Goal: Task Accomplishment & Management: Use online tool/utility

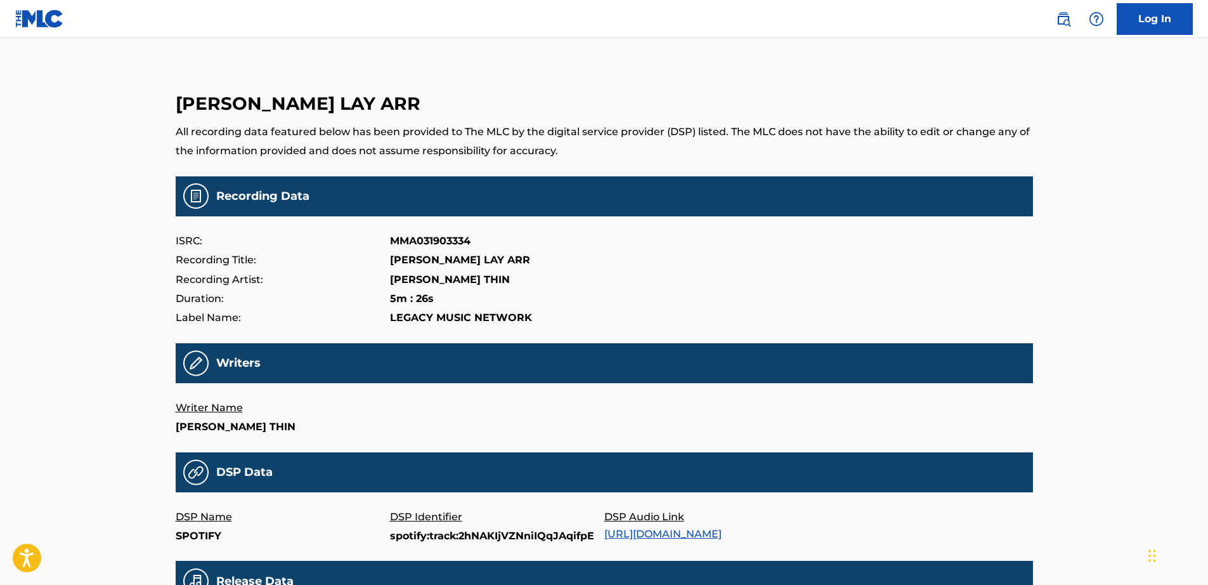
click at [42, 22] on img at bounding box center [39, 19] width 49 height 18
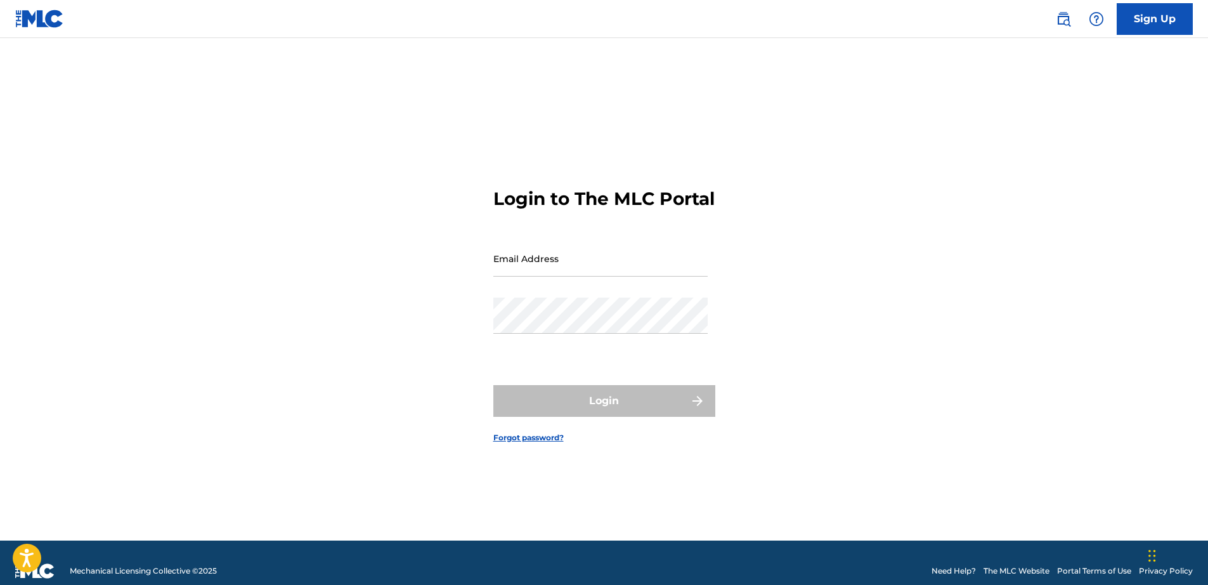
type input "[EMAIL_ADDRESS][DOMAIN_NAME]"
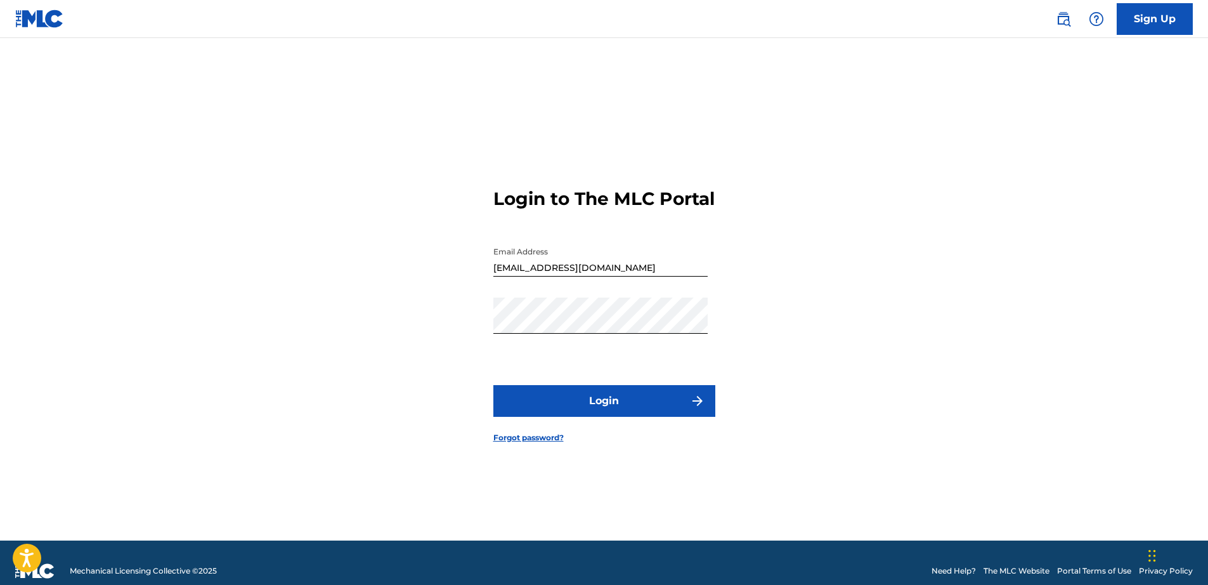
click at [657, 417] on button "Login" at bounding box center [604, 401] width 222 height 32
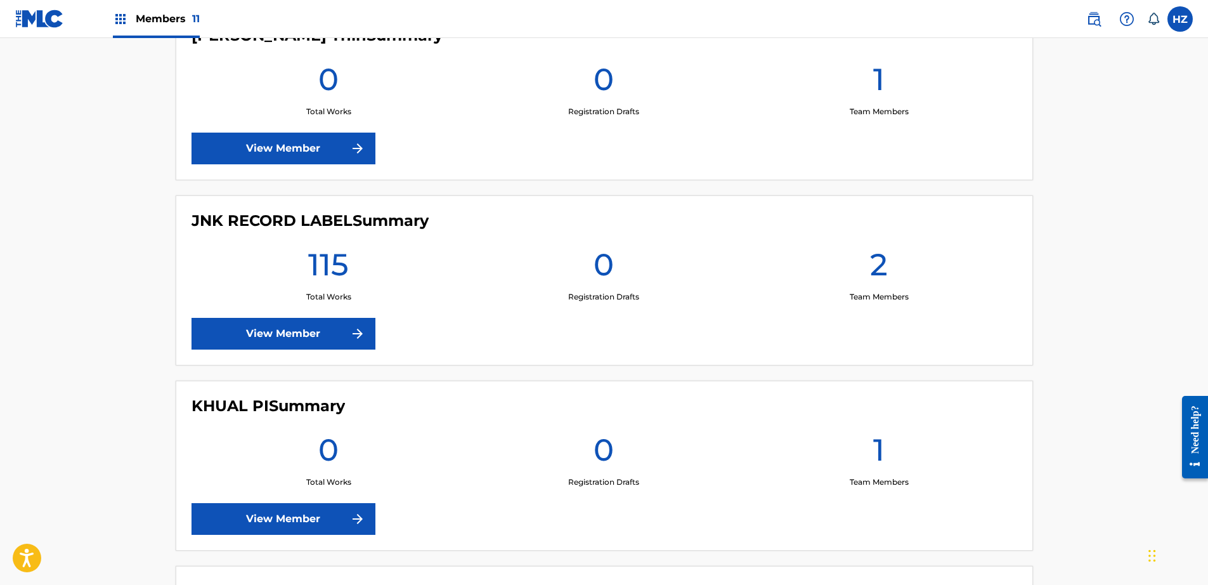
scroll to position [394, 0]
click at [335, 318] on link "View Member" at bounding box center [284, 333] width 184 height 32
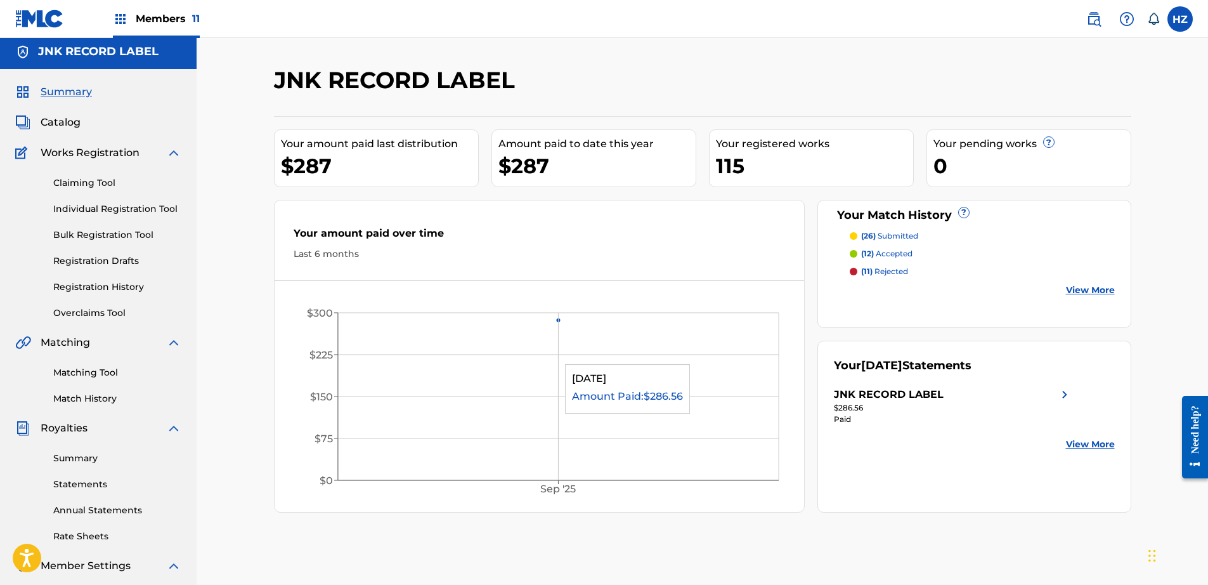
scroll to position [2, 0]
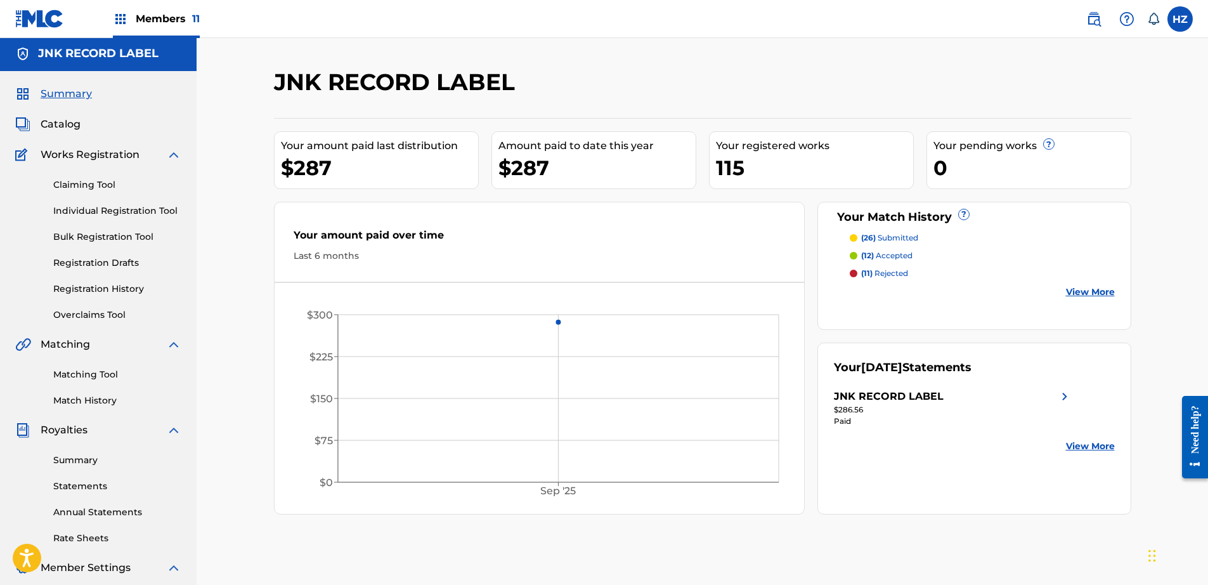
click at [63, 128] on span "Catalog" at bounding box center [61, 124] width 40 height 15
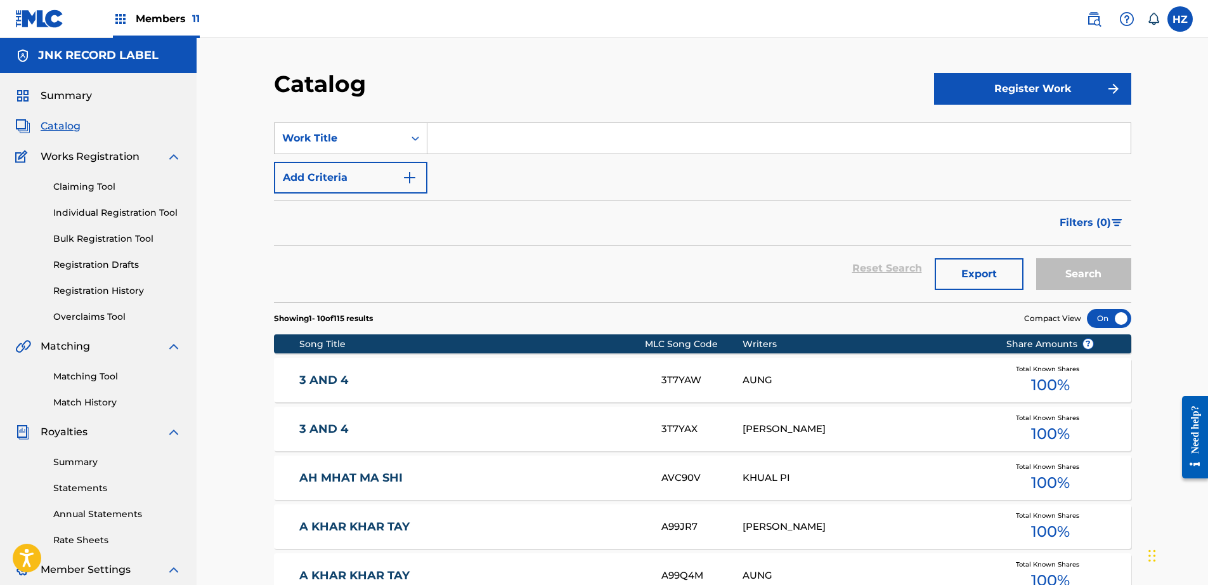
scroll to position [383, 0]
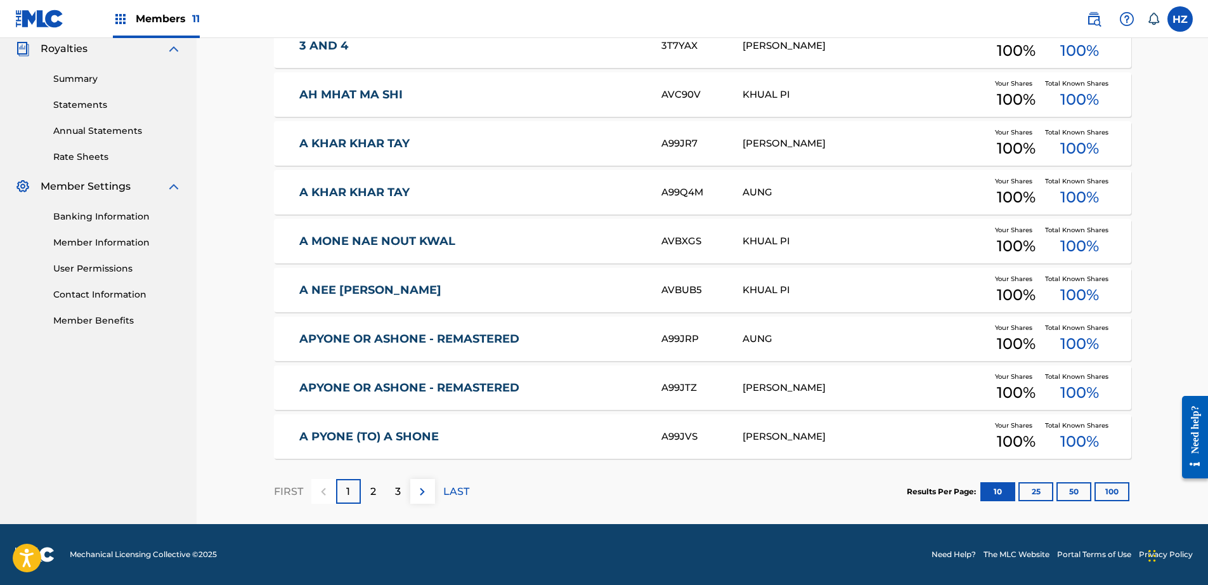
click at [1131, 492] on section "Results Per Page: 10 25 50 100" at bounding box center [1019, 491] width 224 height 19
click at [1123, 491] on button "100" at bounding box center [1111, 491] width 35 height 19
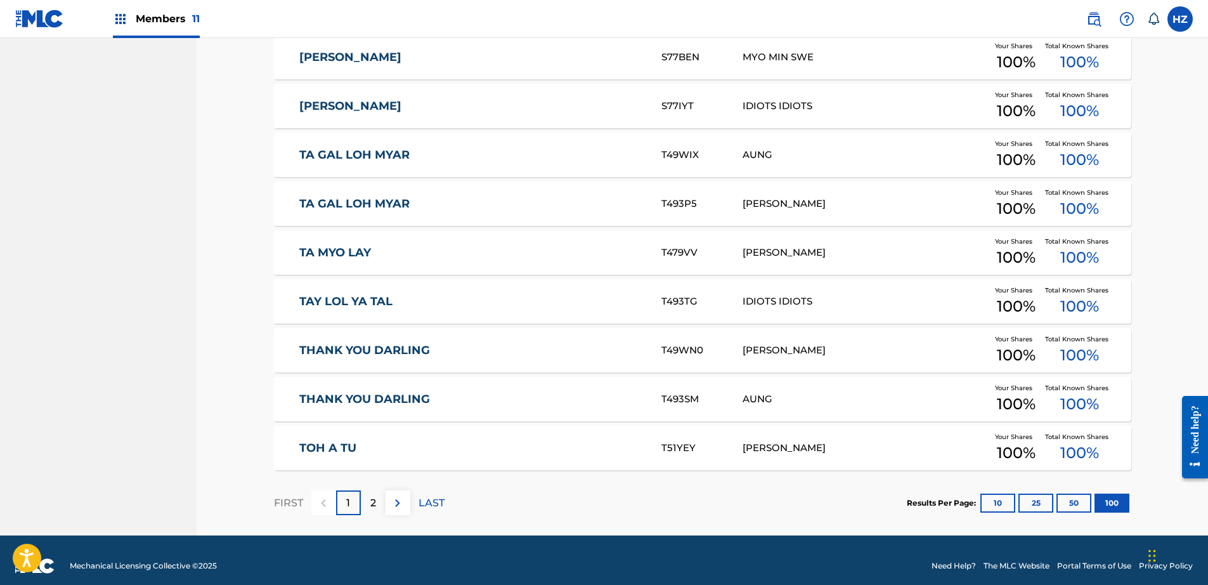
scroll to position [4777, 0]
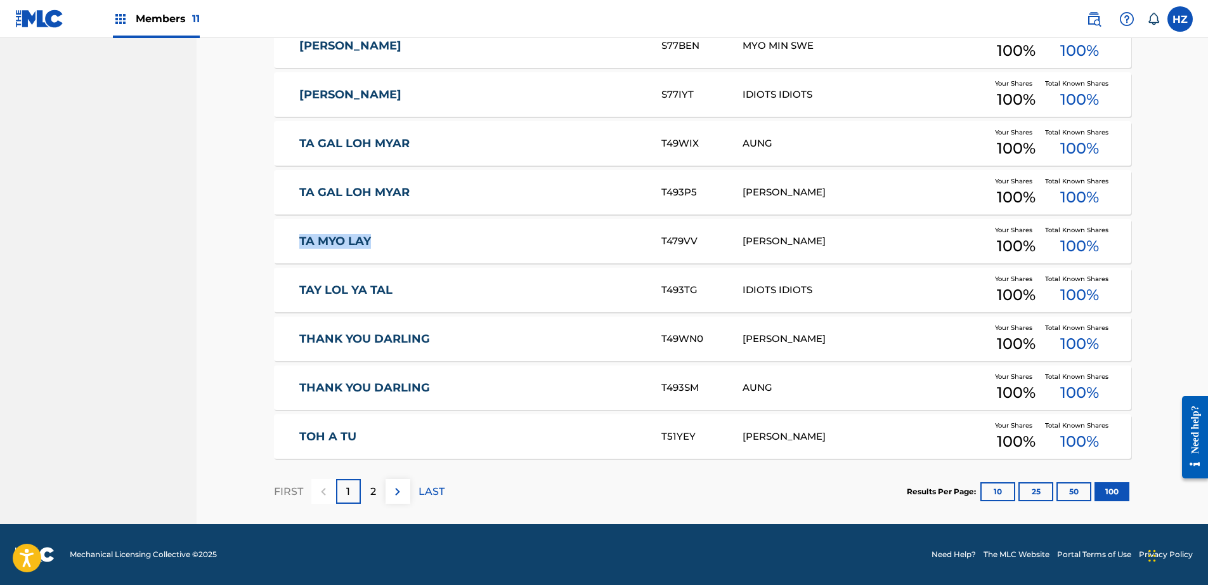
copy link "TA MYO LAY"
copy div "T479VV"
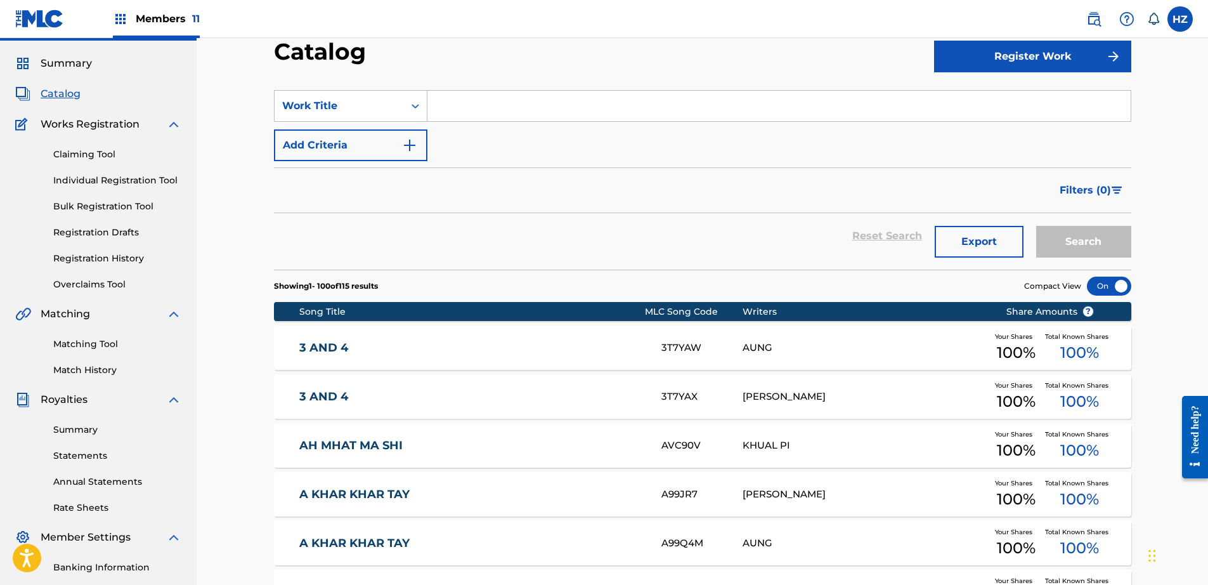
scroll to position [0, 0]
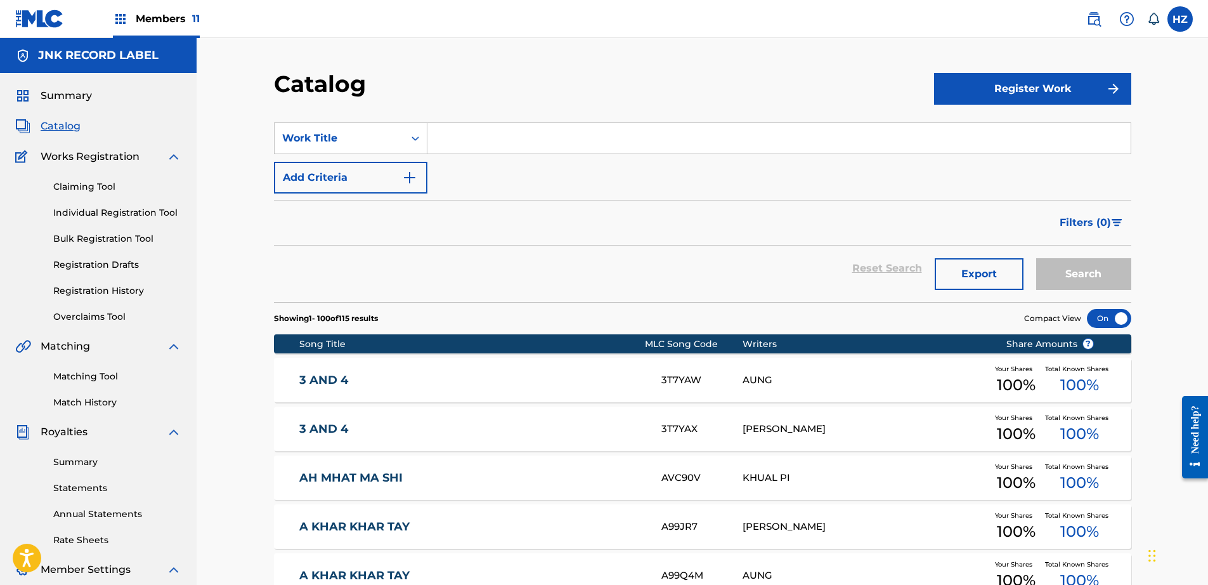
click at [119, 62] on h5 "JNK RECORD LABEL" at bounding box center [98, 55] width 120 height 15
click at [62, 94] on span "Summary" at bounding box center [66, 95] width 51 height 15
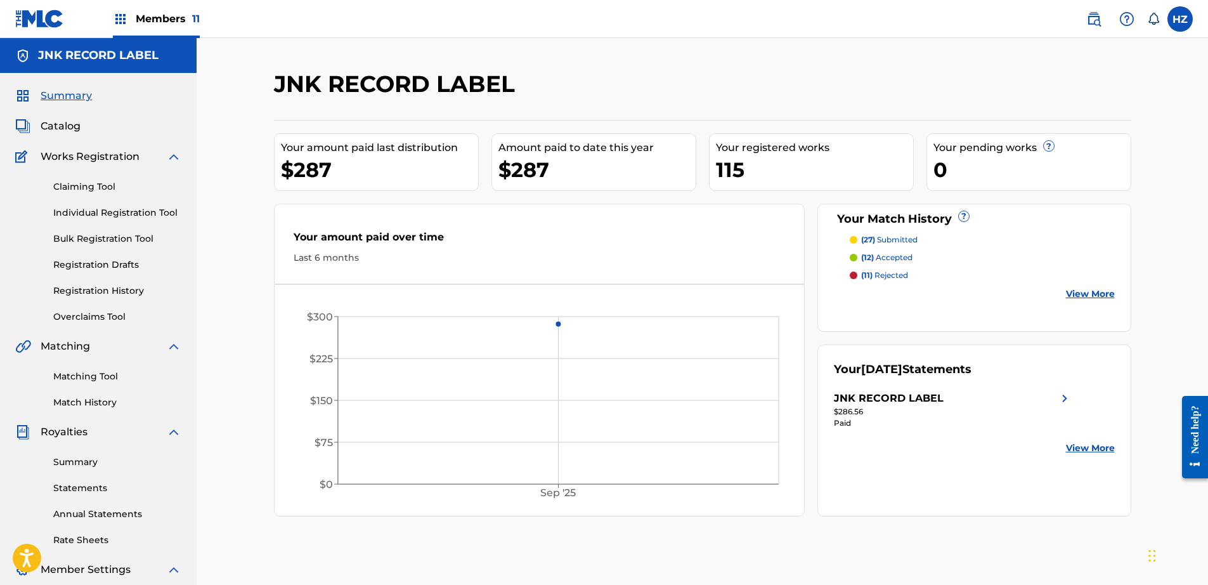
click at [70, 124] on span "Catalog" at bounding box center [61, 126] width 40 height 15
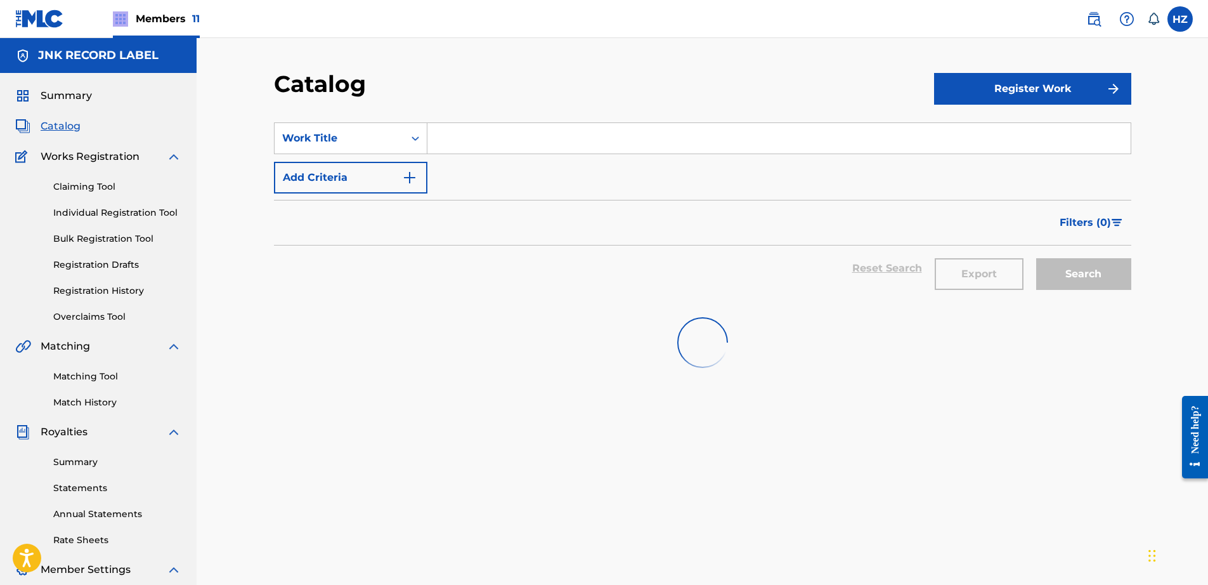
click at [132, 19] on div "Members 11" at bounding box center [156, 18] width 87 height 37
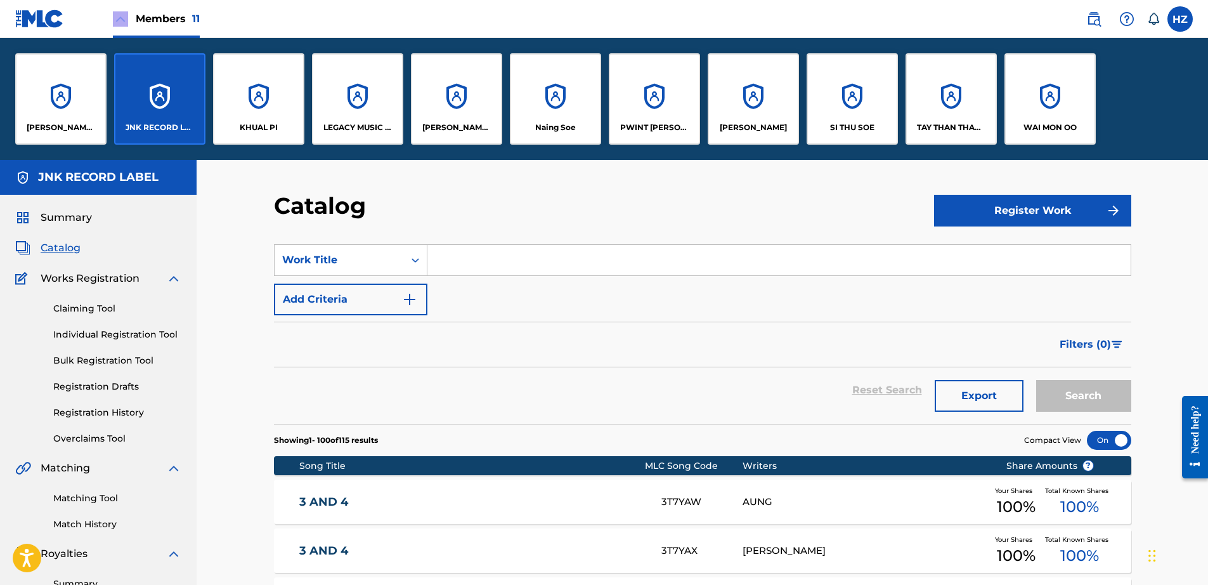
click at [254, 96] on div "KHUAL PI" at bounding box center [258, 98] width 91 height 91
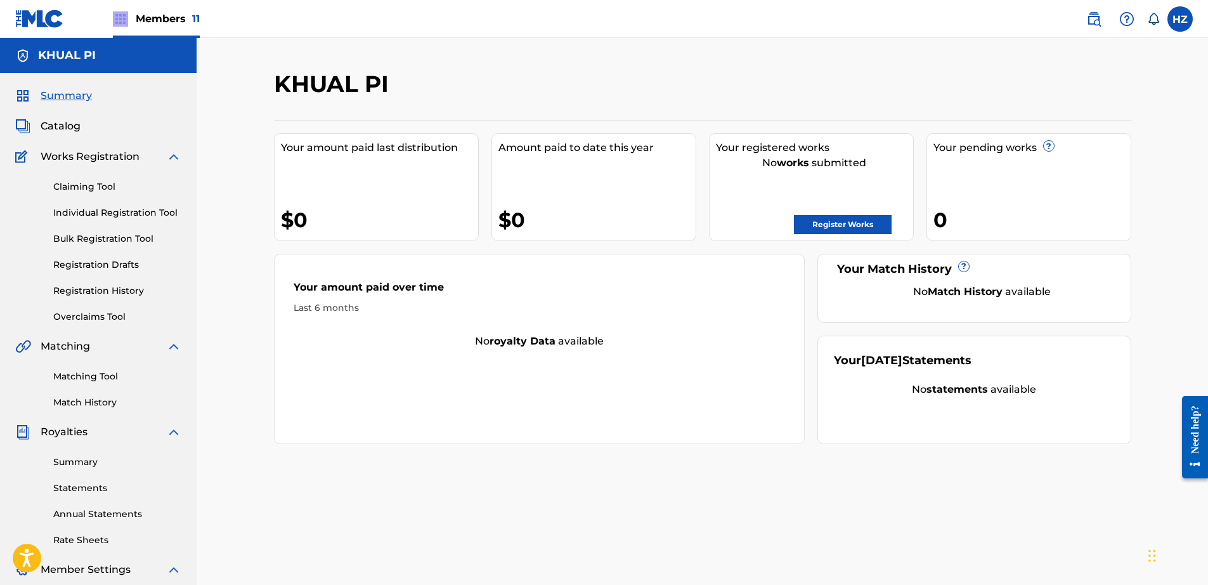
click at [65, 130] on span "Catalog" at bounding box center [61, 126] width 40 height 15
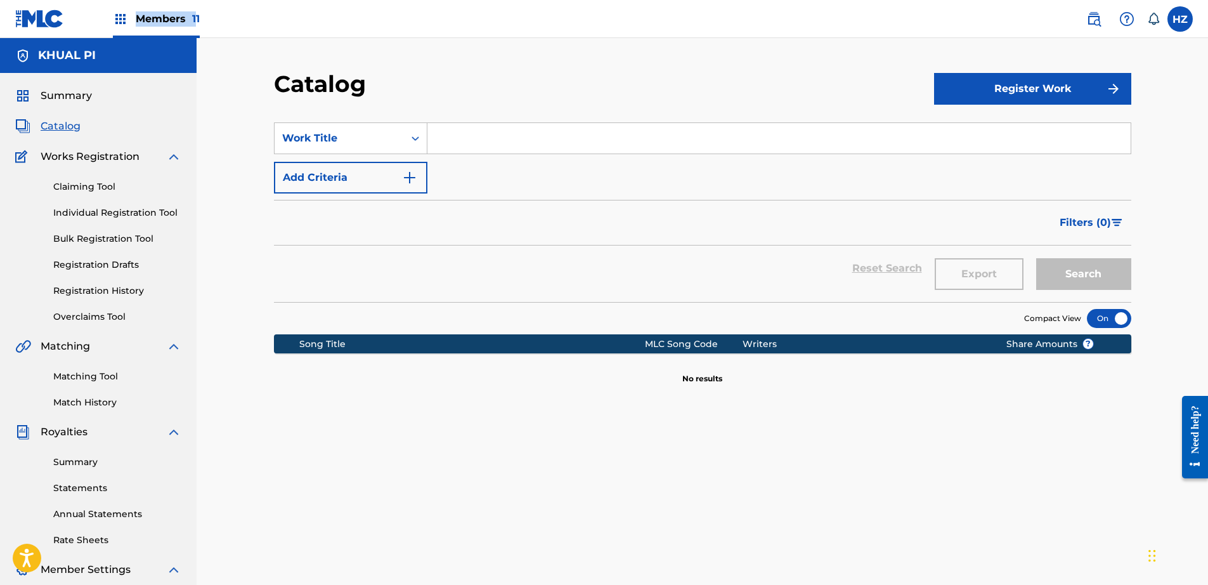
drag, startPoint x: 197, startPoint y: 10, endPoint x: 183, endPoint y: 20, distance: 16.9
click at [194, 13] on div "Members 11" at bounding box center [156, 18] width 87 height 37
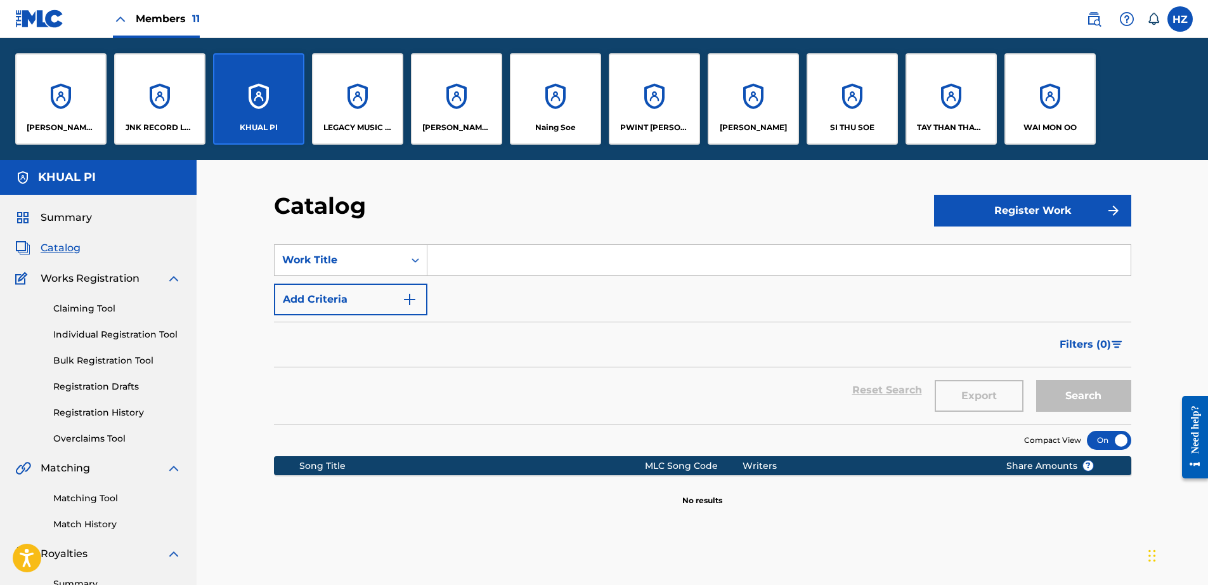
click at [183, 20] on span "Members 11" at bounding box center [168, 18] width 64 height 15
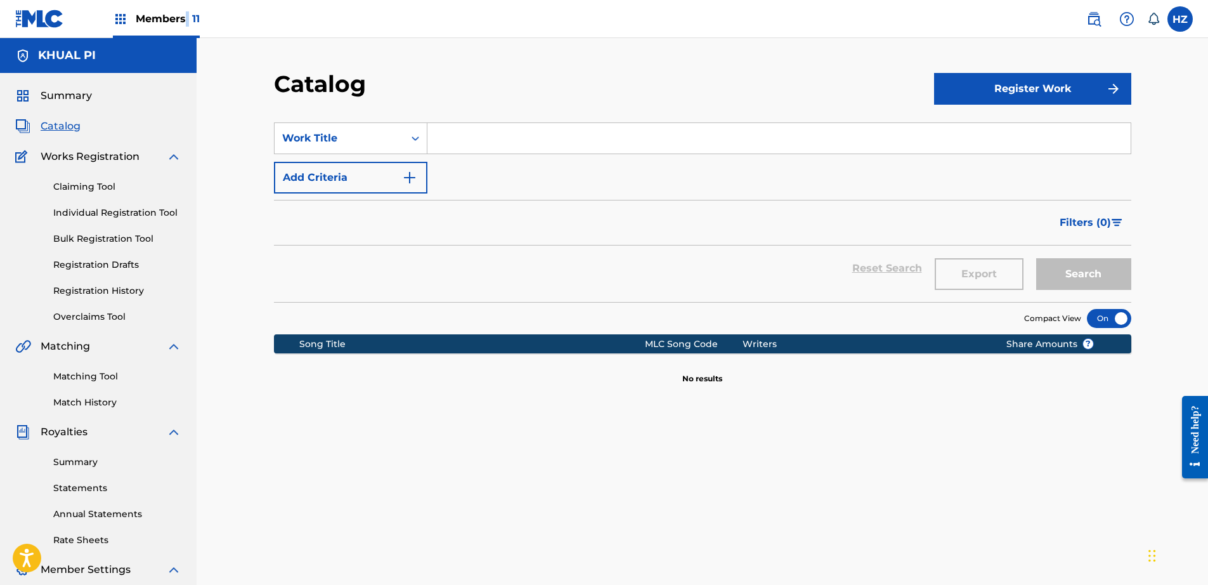
click at [183, 20] on span "Members 11" at bounding box center [168, 18] width 64 height 15
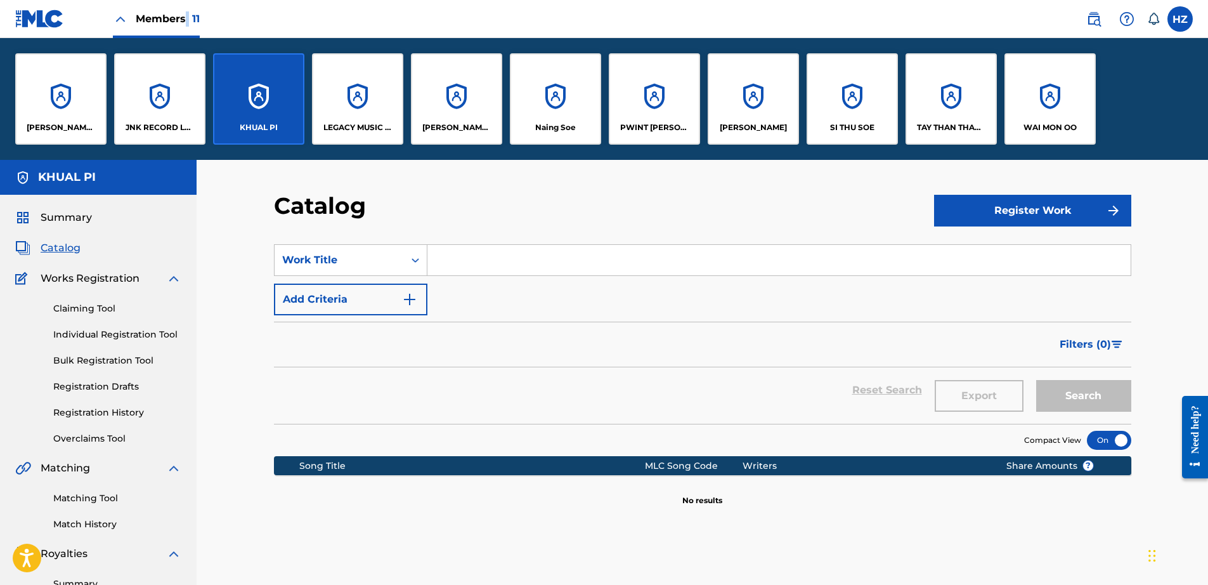
click at [55, 212] on span "Summary" at bounding box center [66, 217] width 51 height 15
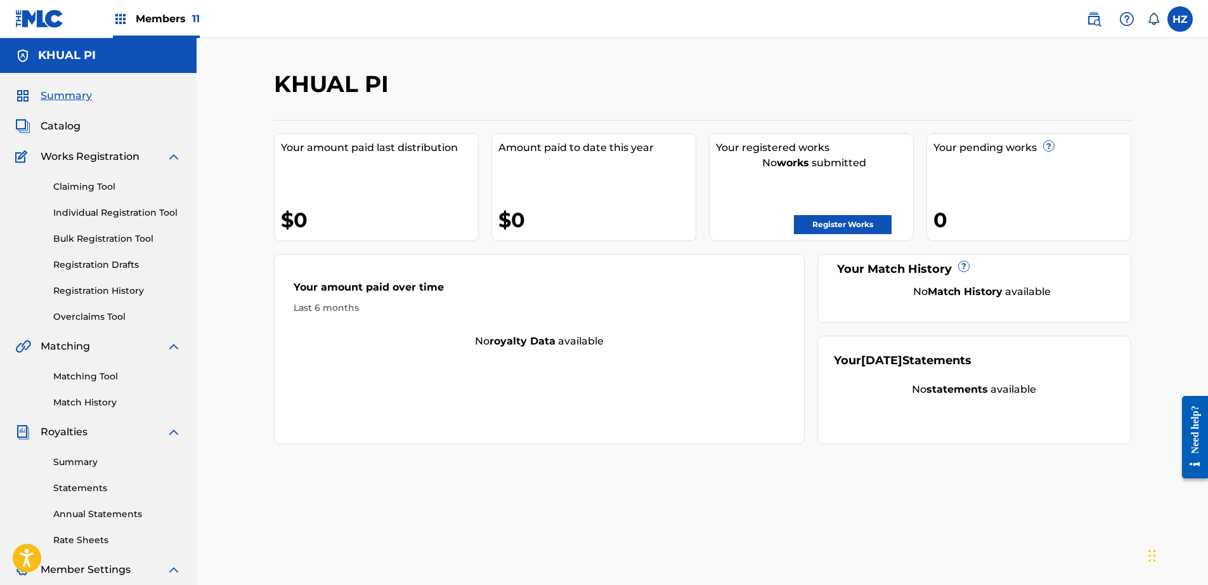
click at [138, 19] on span "Members 11" at bounding box center [168, 18] width 64 height 15
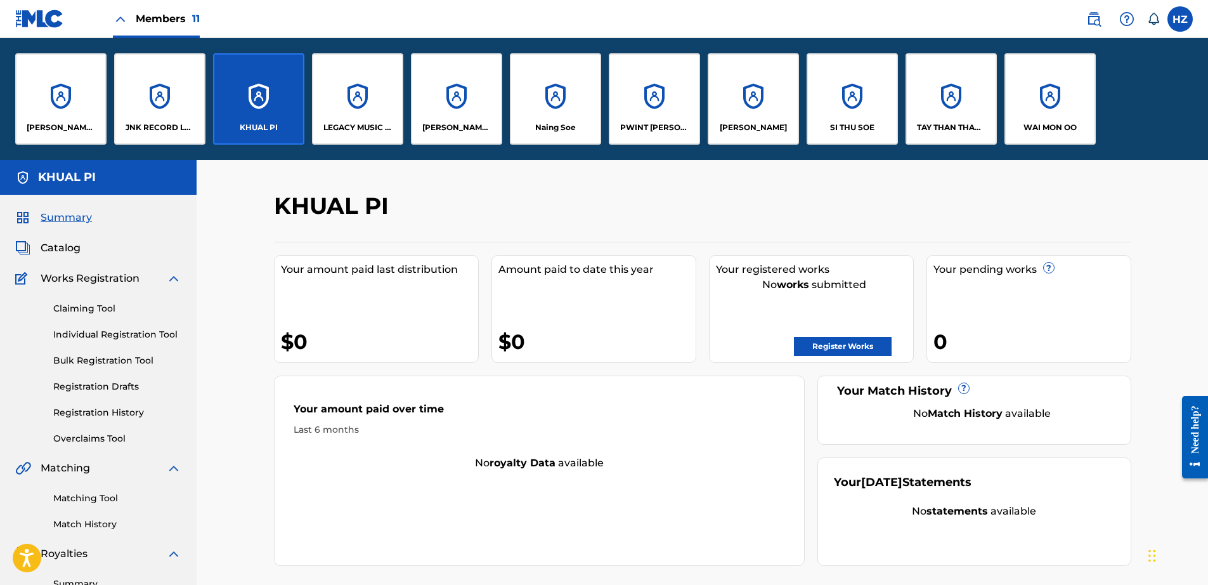
click at [386, 123] on p "LEGACY MUSIC NETWORK" at bounding box center [357, 127] width 69 height 11
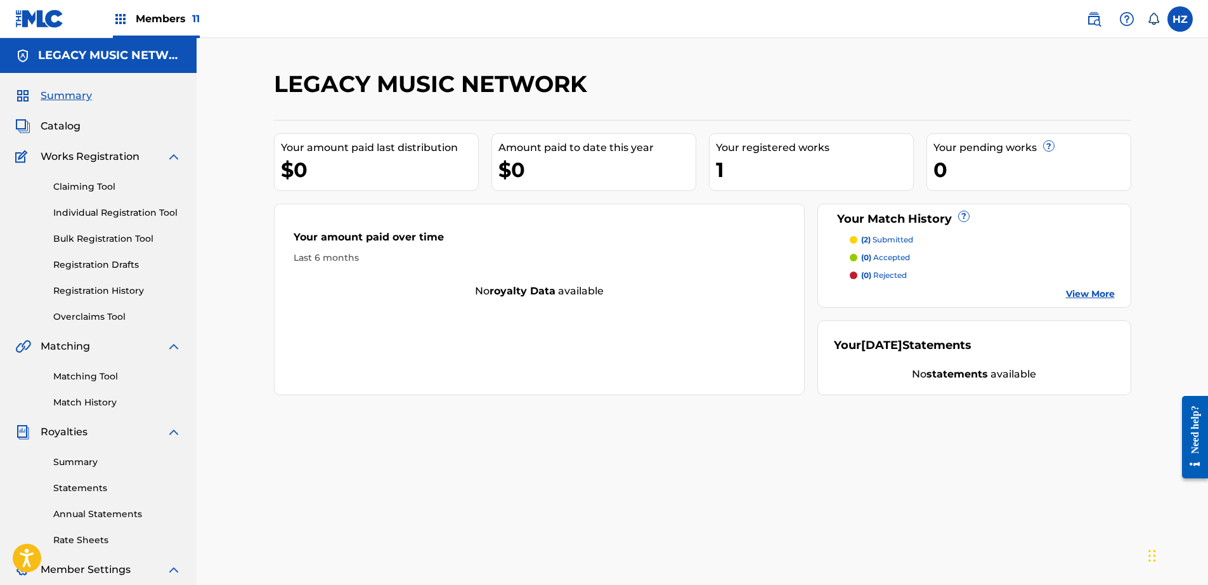
click at [78, 129] on span "Catalog" at bounding box center [61, 126] width 40 height 15
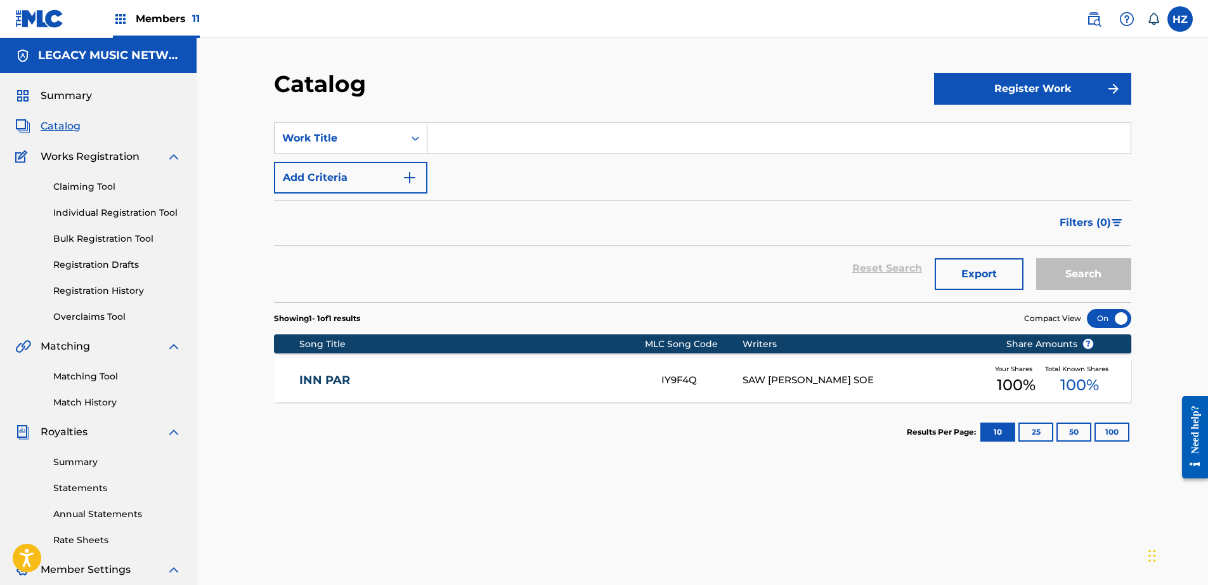
click at [617, 387] on div "INN PAR IY9F4Q SAW HTET NAING SOE Your Shares 100 % Total Known Shares 100 %" at bounding box center [702, 380] width 857 height 44
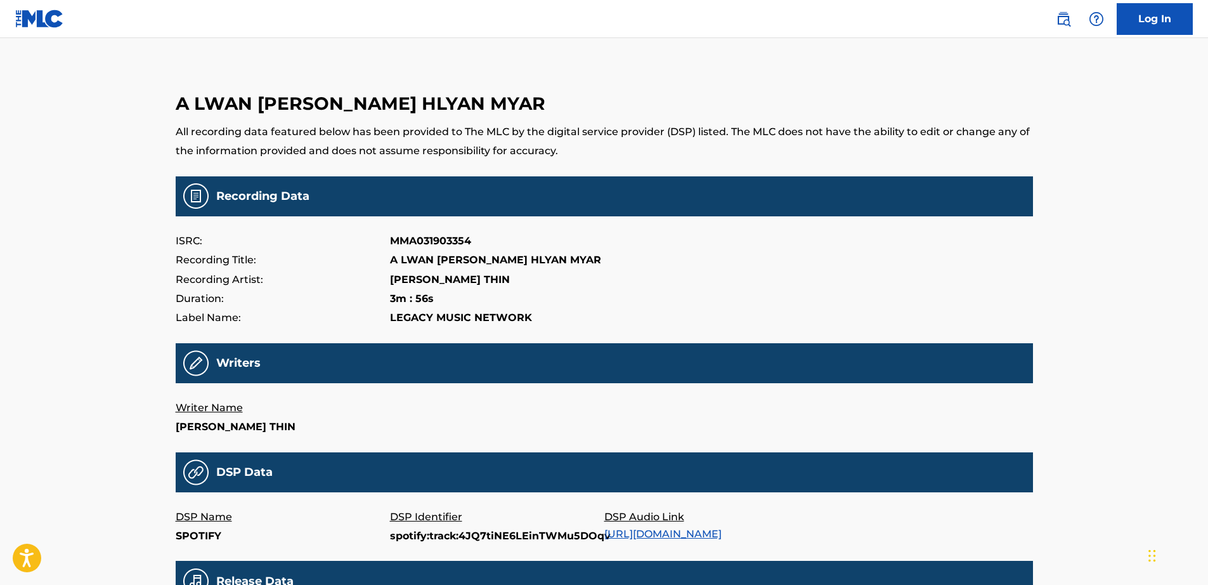
click at [27, 17] on img at bounding box center [39, 19] width 49 height 18
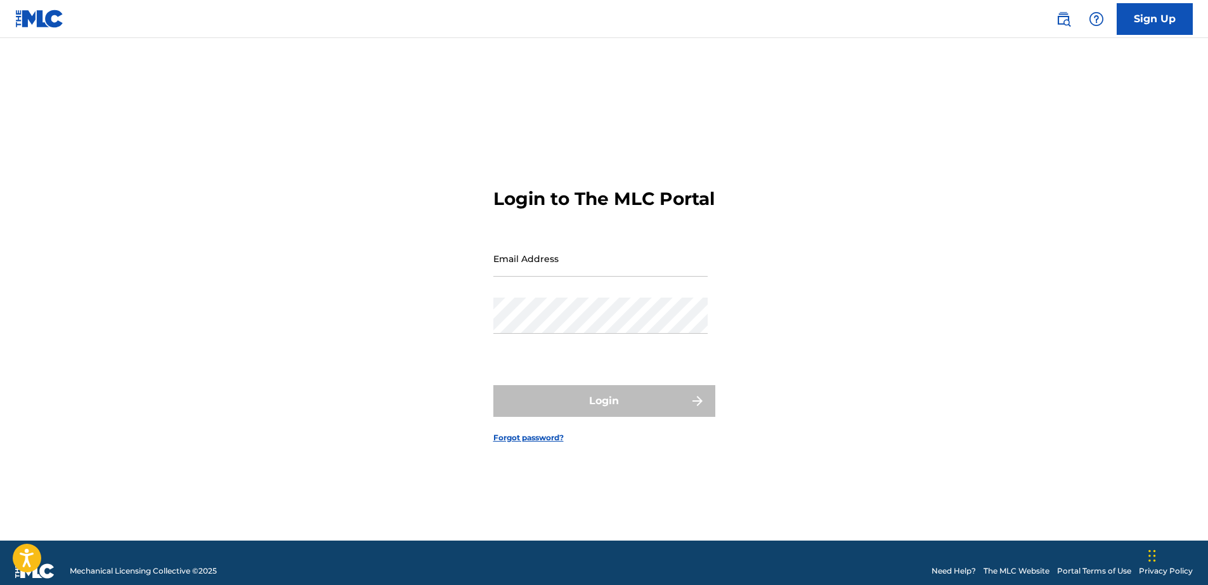
type input "[EMAIL_ADDRESS][DOMAIN_NAME]"
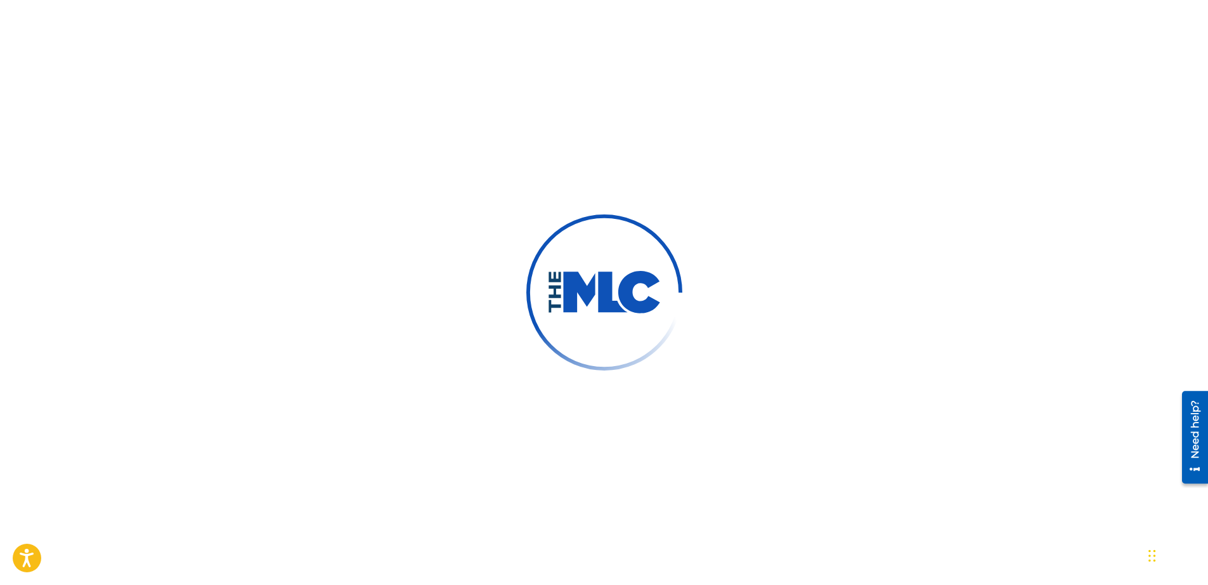
click at [339, 77] on div at bounding box center [604, 292] width 1208 height 585
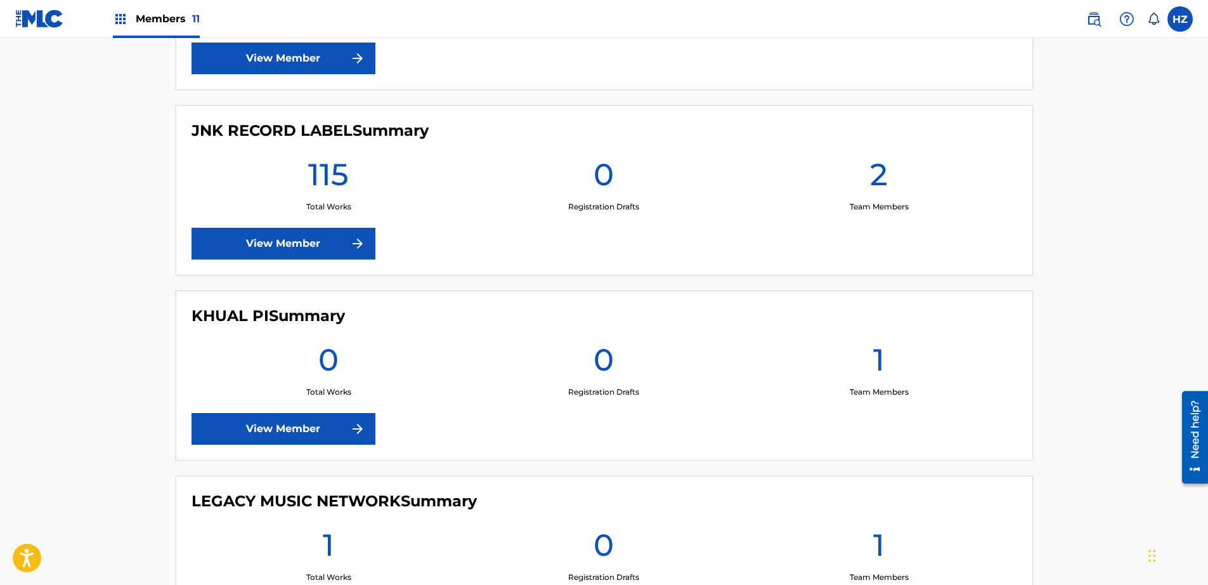
scroll to position [479, 0]
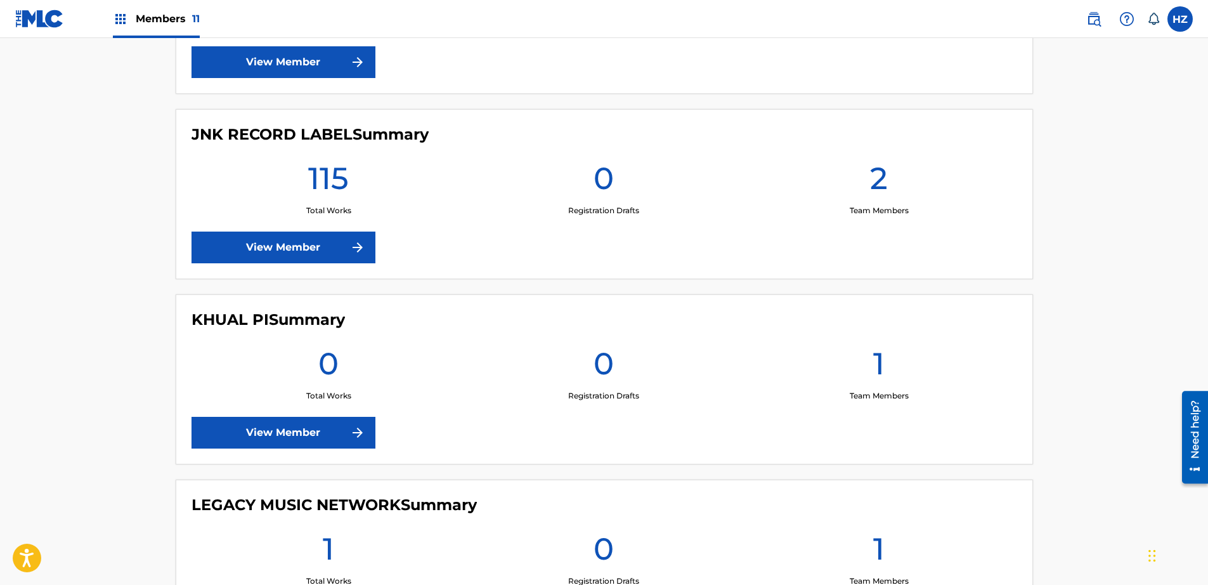
click at [334, 246] on link "View Member" at bounding box center [284, 247] width 184 height 32
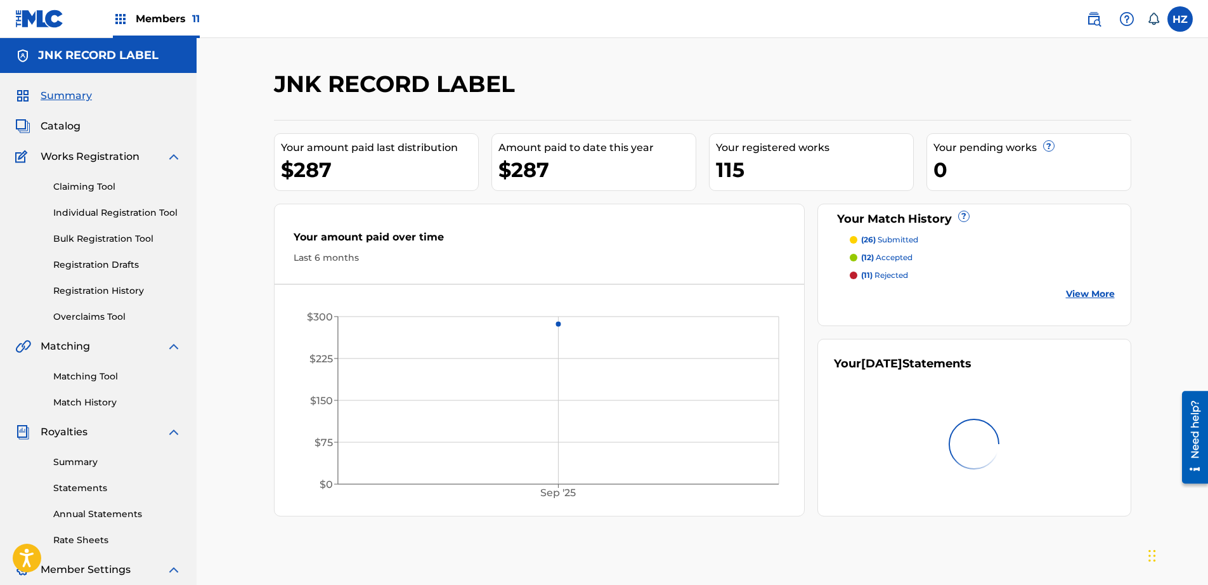
click at [77, 377] on link "Matching Tool" at bounding box center [117, 376] width 128 height 13
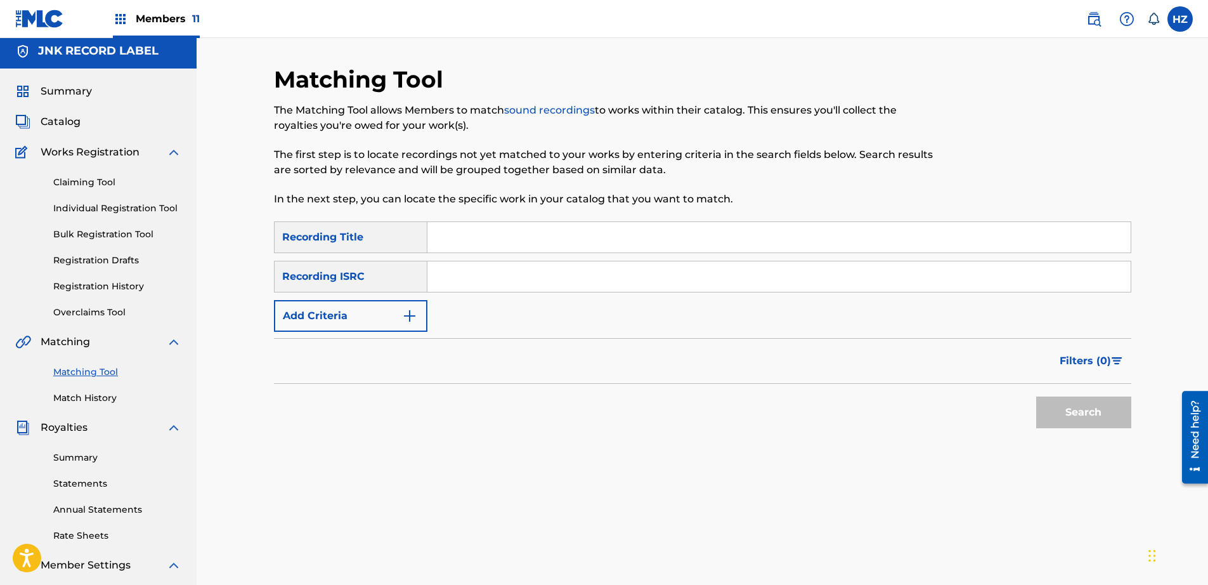
scroll to position [5, 0]
click at [81, 376] on link "Matching Tool" at bounding box center [117, 371] width 128 height 13
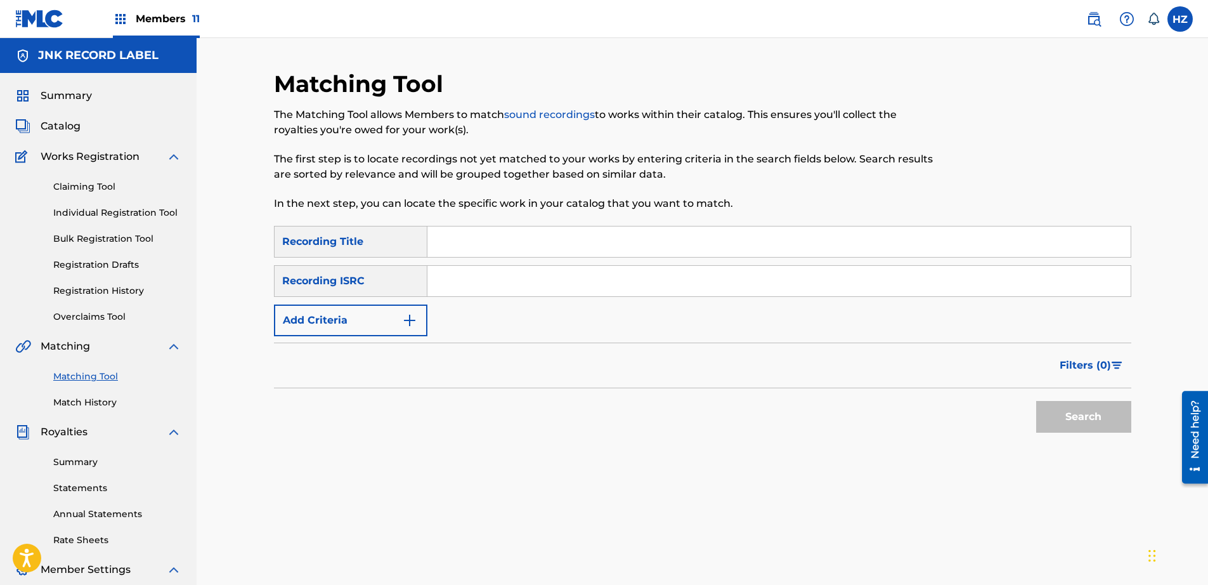
click at [440, 242] on input "Search Form" at bounding box center [778, 241] width 703 height 30
paste input "TA MYO LAY"
type input "TA MYO LAY"
click at [1125, 419] on button "Search" at bounding box center [1083, 417] width 95 height 32
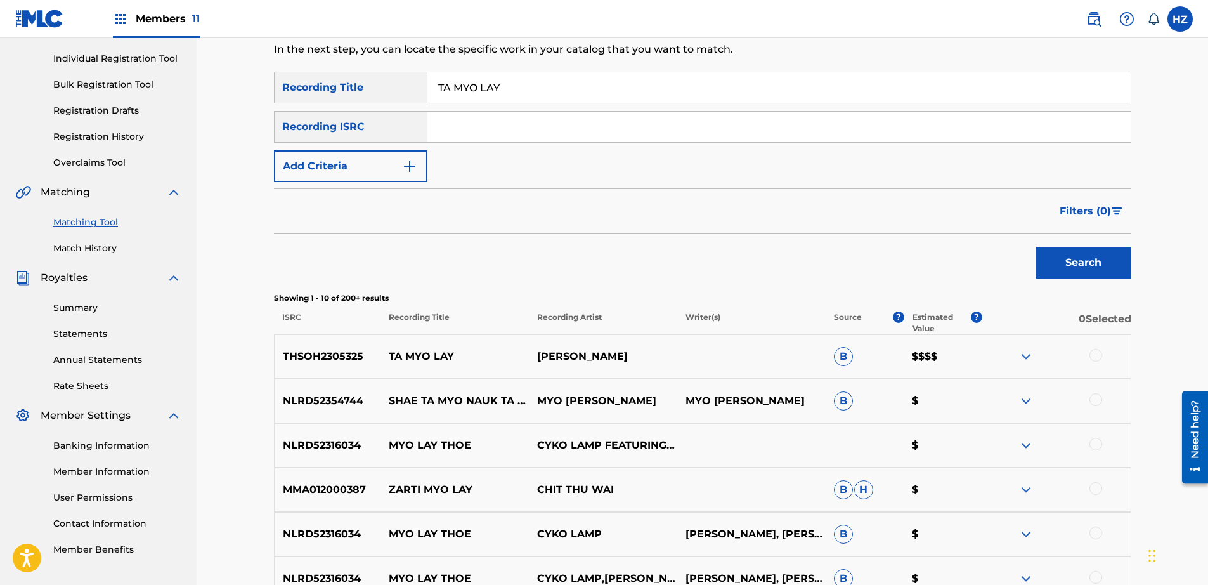
scroll to position [166, 0]
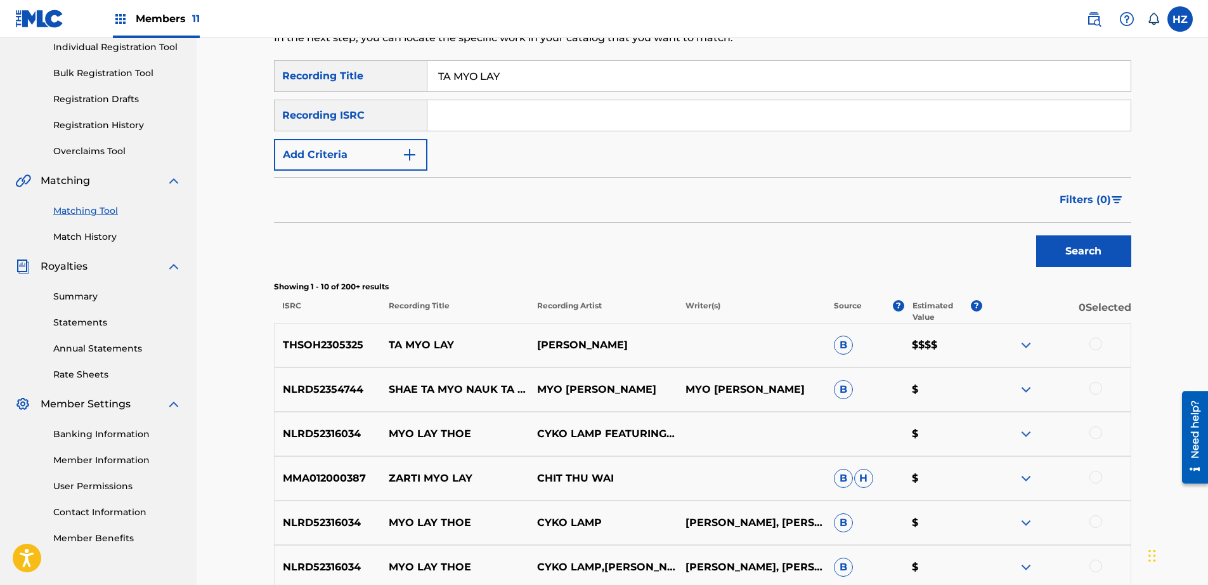
click at [1100, 201] on span "Filters ( 0 )" at bounding box center [1085, 199] width 51 height 15
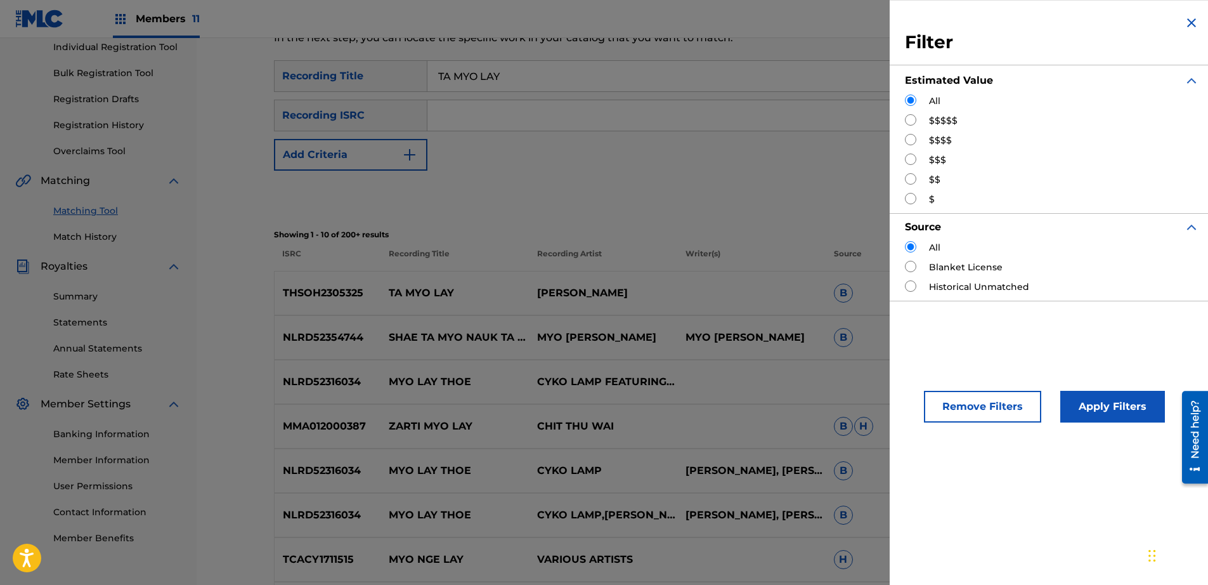
click at [936, 141] on label "$$$$" at bounding box center [940, 140] width 23 height 13
click at [943, 137] on label "$$$$" at bounding box center [940, 140] width 23 height 13
drag, startPoint x: 909, startPoint y: 138, endPoint x: 914, endPoint y: 144, distance: 7.6
click at [909, 138] on input "Search Form" at bounding box center [910, 139] width 11 height 11
radio input "true"
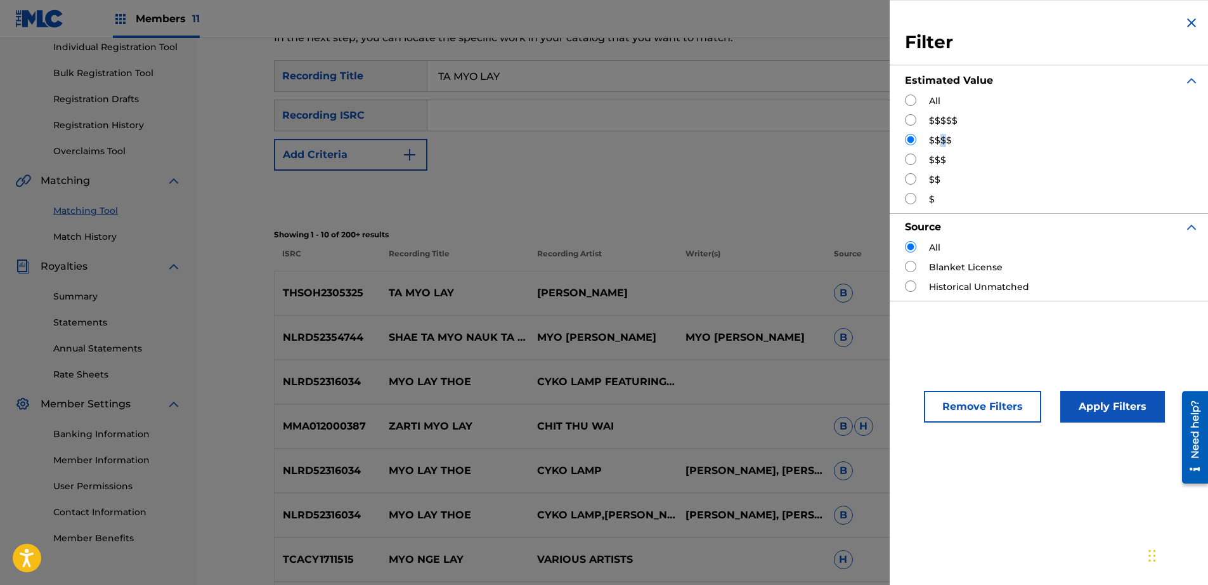
click at [1110, 407] on button "Apply Filters" at bounding box center [1112, 407] width 105 height 32
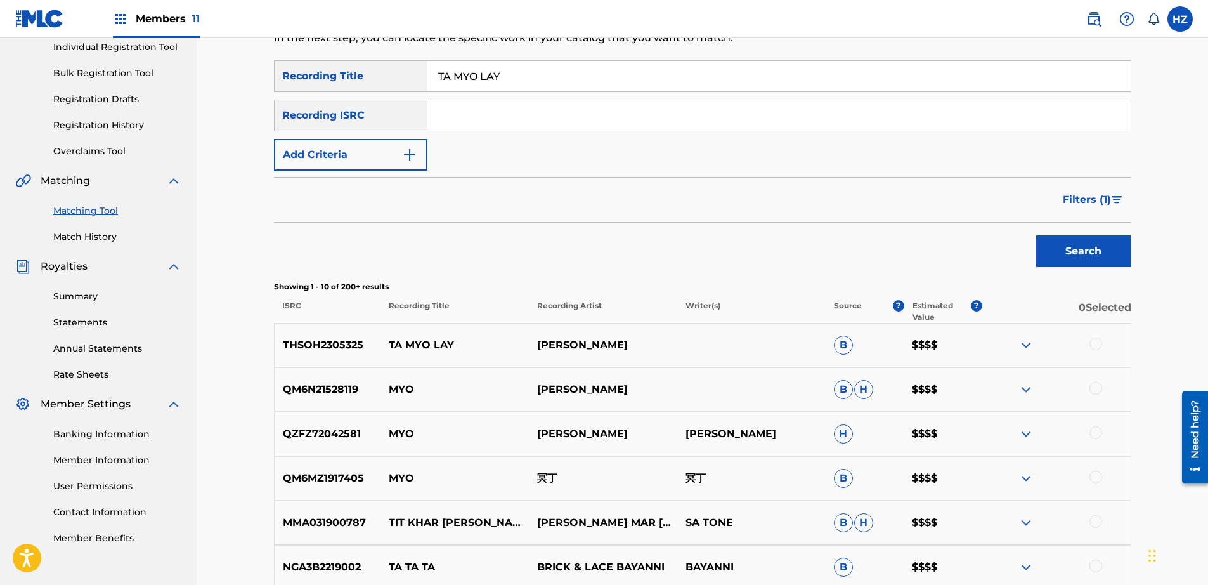
click at [1101, 342] on div at bounding box center [1095, 343] width 13 height 13
click at [1113, 198] on img "Search Form" at bounding box center [1117, 200] width 11 height 8
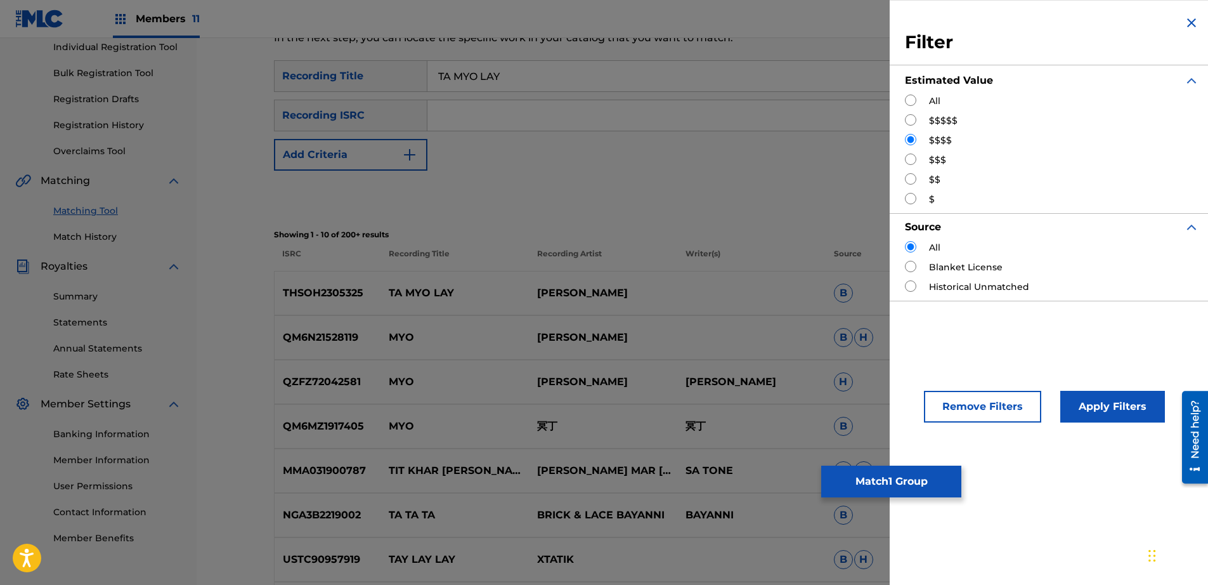
click at [928, 157] on div "$$$" at bounding box center [1052, 159] width 294 height 13
click at [912, 156] on input "Search Form" at bounding box center [910, 158] width 11 height 11
radio input "true"
click at [1110, 411] on button "Apply Filters" at bounding box center [1112, 407] width 105 height 32
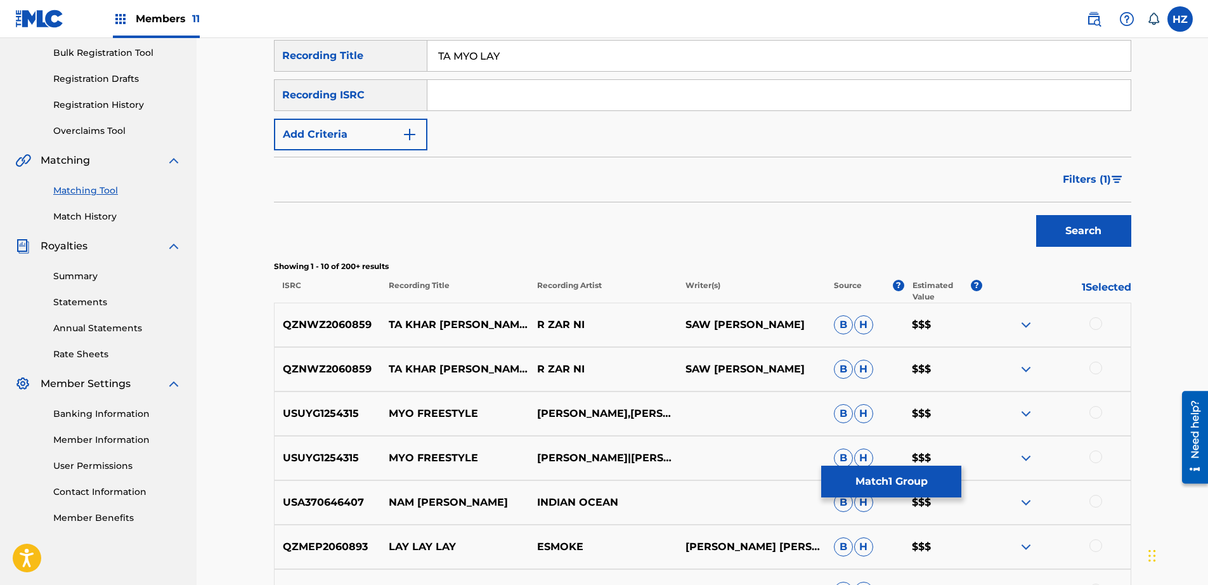
scroll to position [187, 0]
click at [907, 478] on button "Match 1 Group" at bounding box center [891, 481] width 140 height 32
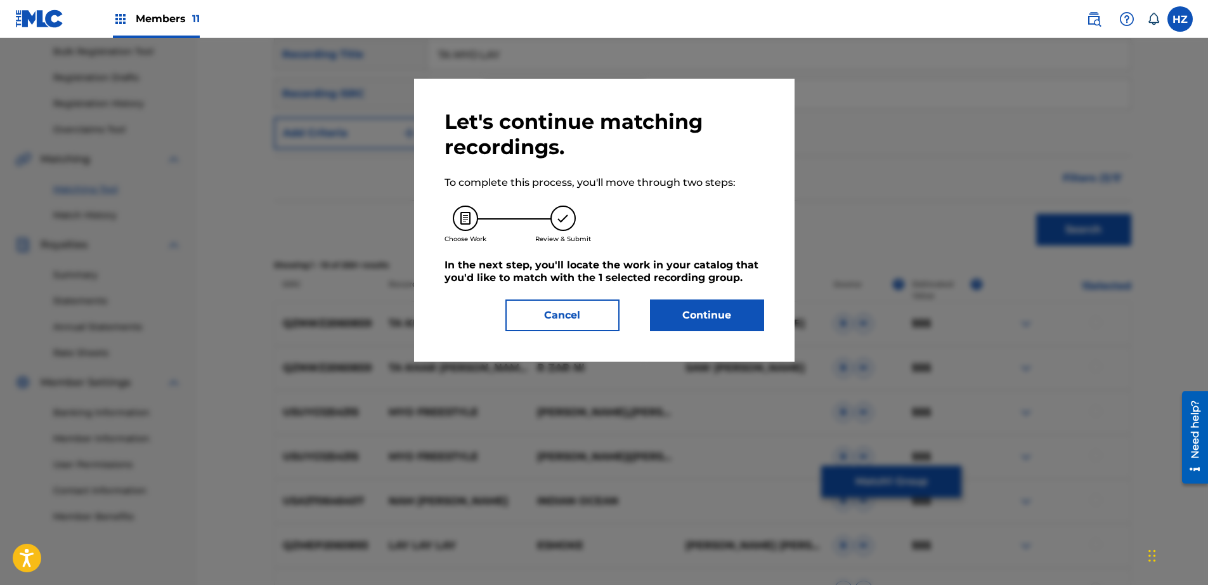
click at [694, 311] on button "Continue" at bounding box center [707, 315] width 114 height 32
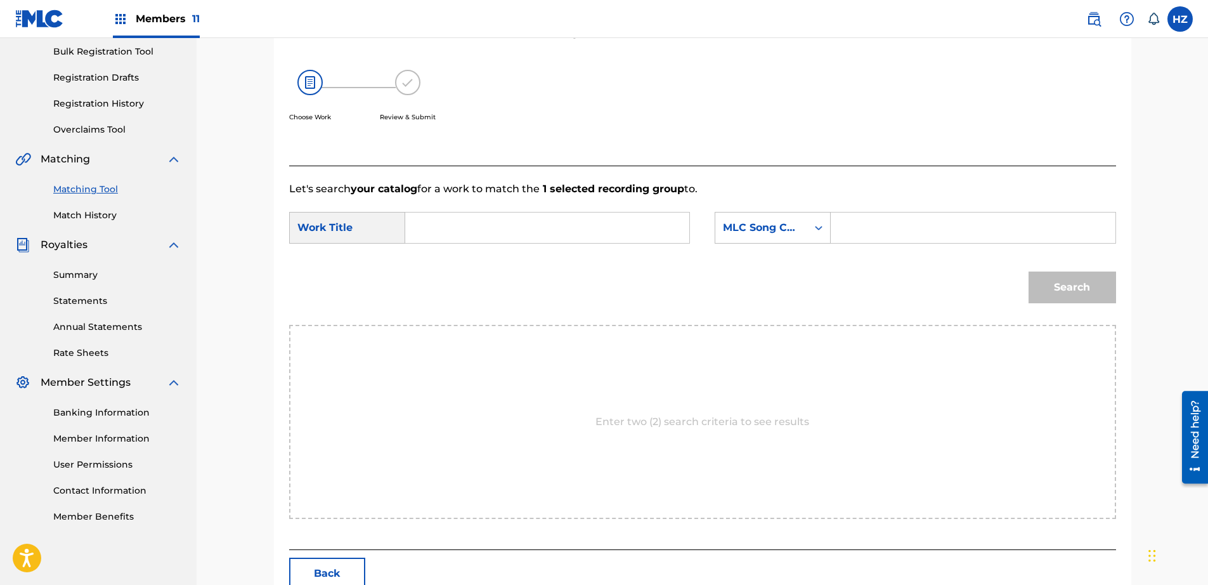
scroll to position [181, 0]
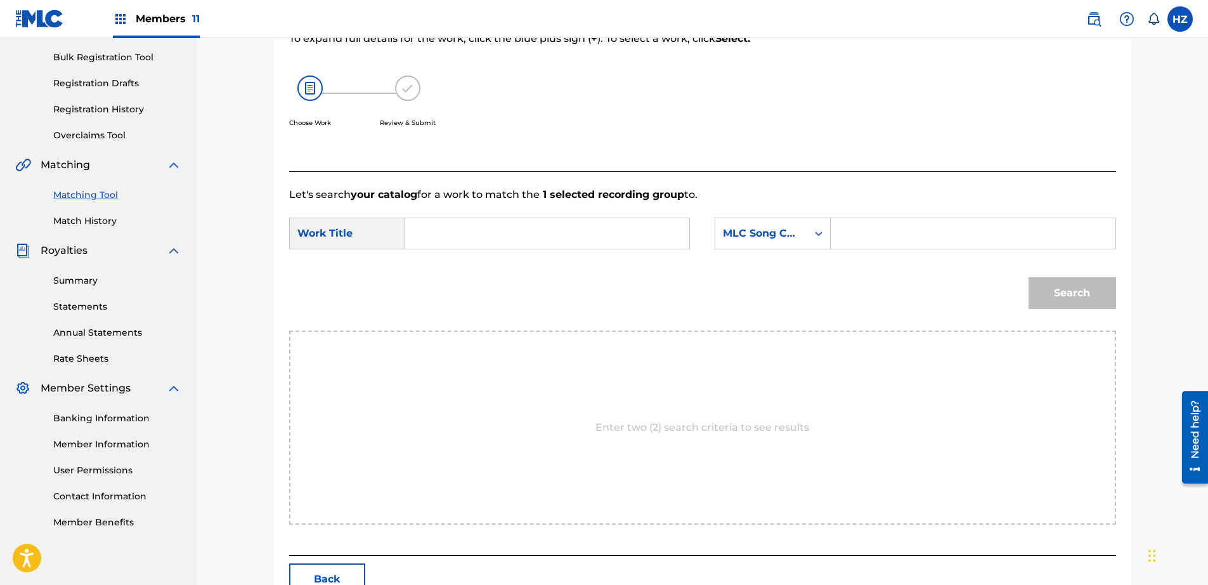
paste input "TA MYO LAY"
click at [463, 266] on div "ta myo lay" at bounding box center [452, 269] width 72 height 38
type input "ta myo lay"
click at [879, 233] on input "Search Form" at bounding box center [972, 233] width 263 height 30
paste input "T479VV"
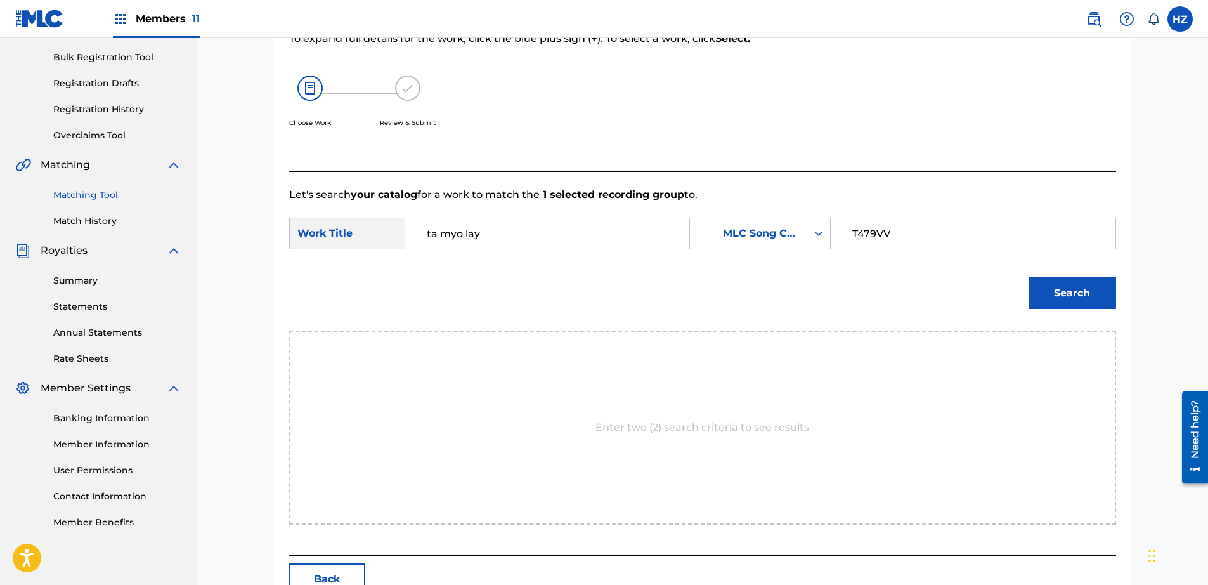
type input "T479VV"
click at [1025, 301] on div "Search" at bounding box center [1069, 289] width 94 height 51
drag, startPoint x: 1051, startPoint y: 294, endPoint x: 1041, endPoint y: 298, distance: 11.4
click at [1051, 294] on button "Search" at bounding box center [1073, 293] width 88 height 32
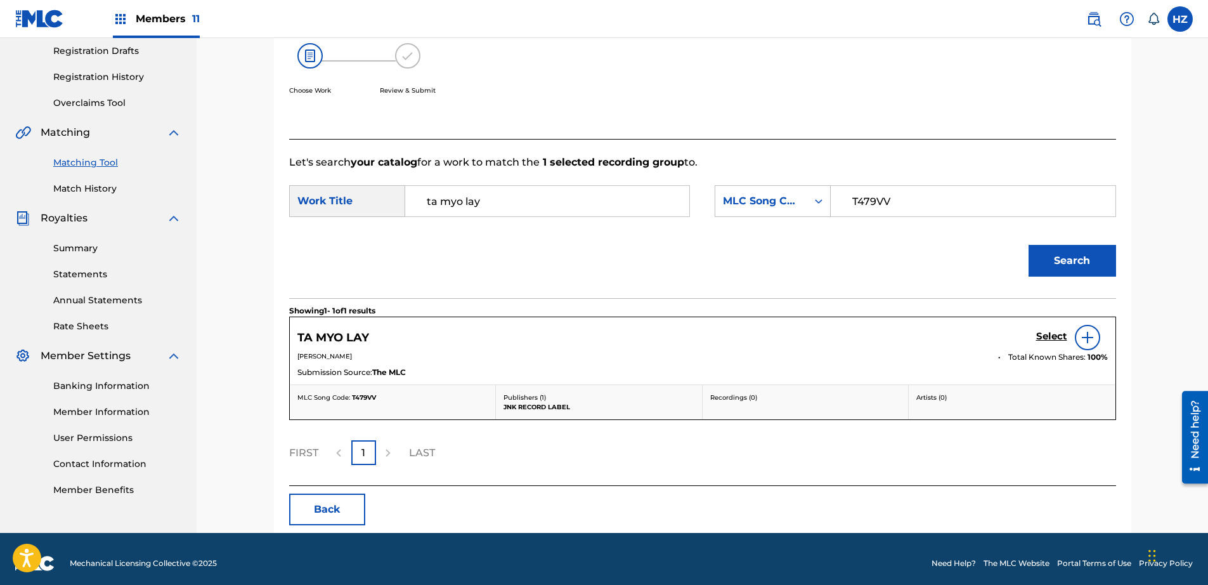
scroll to position [219, 0]
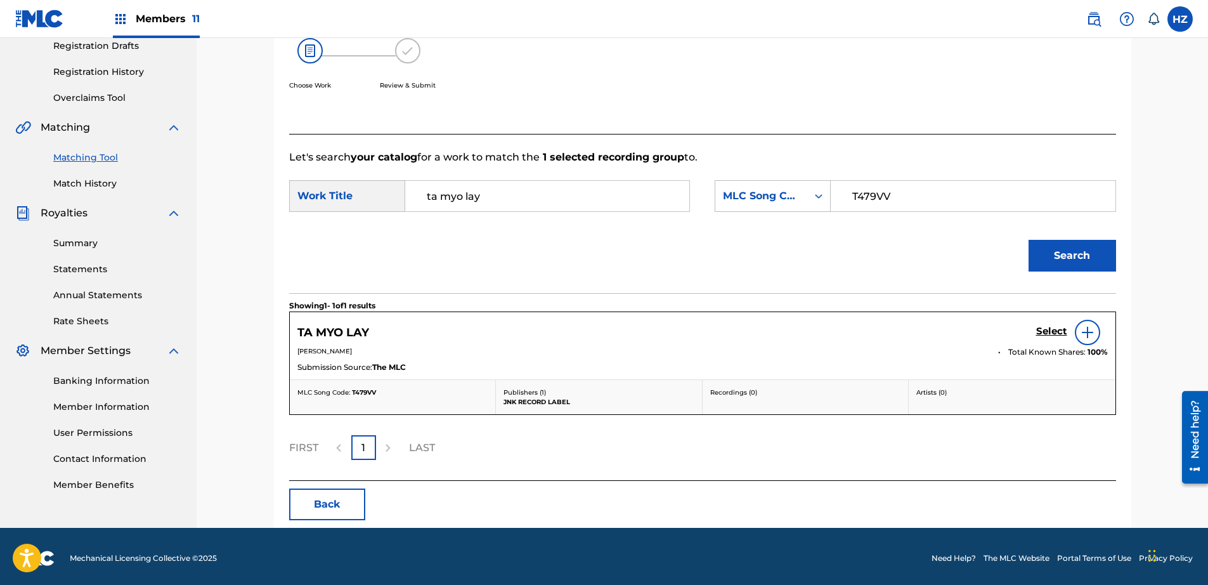
click at [1051, 327] on h5 "Select" at bounding box center [1051, 331] width 31 height 12
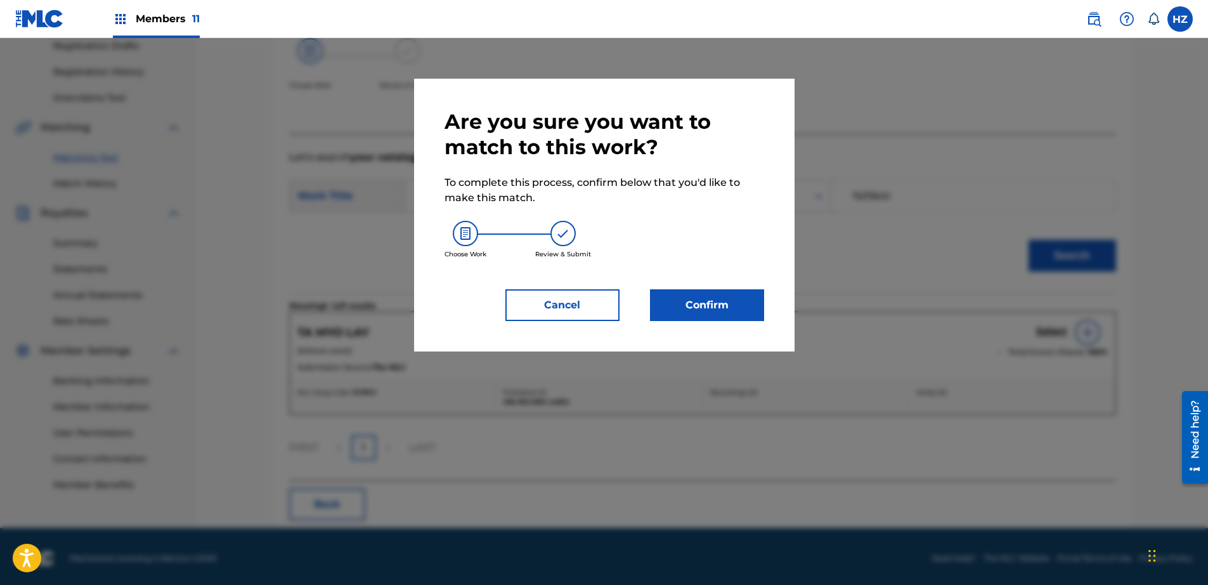
click at [713, 302] on button "Confirm" at bounding box center [707, 305] width 114 height 32
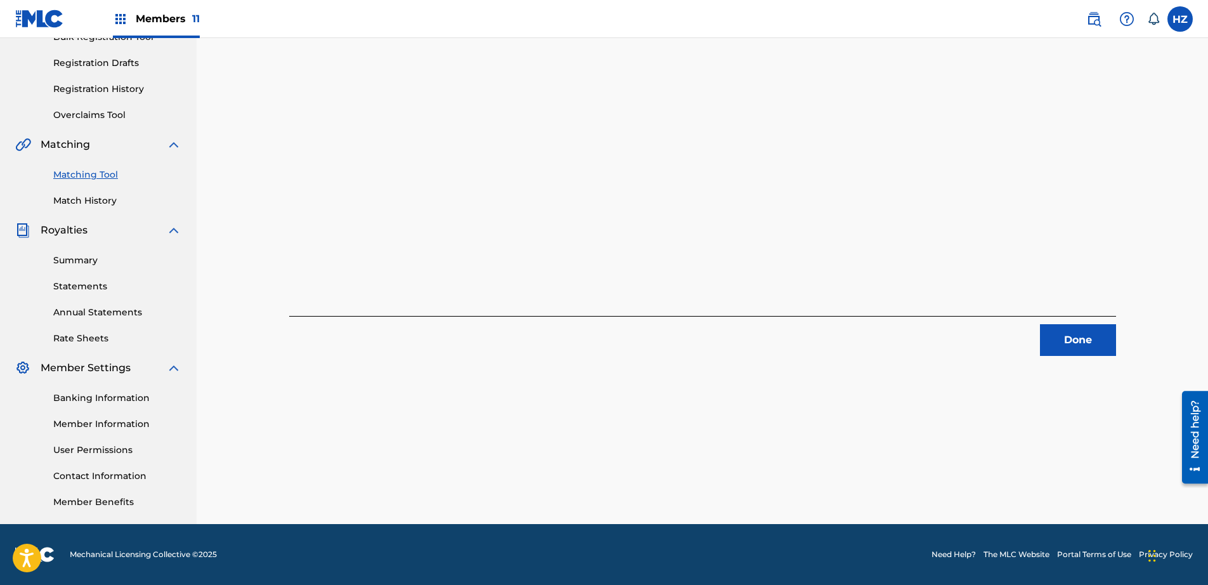
click at [1109, 345] on button "Done" at bounding box center [1078, 340] width 76 height 32
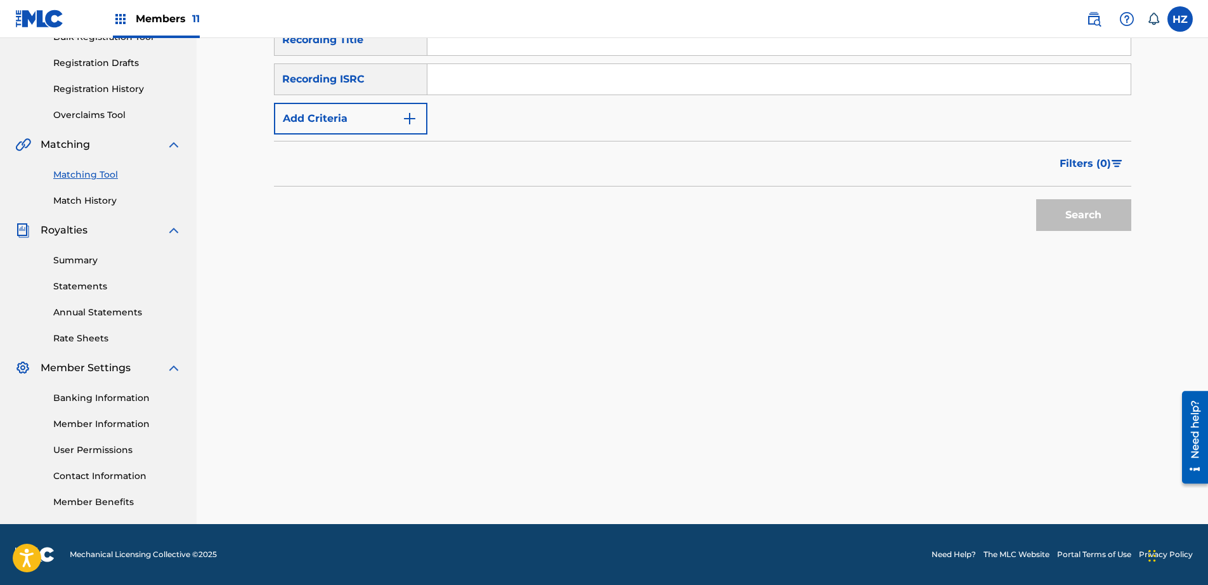
scroll to position [0, 0]
